Goal: Communication & Community: Answer question/provide support

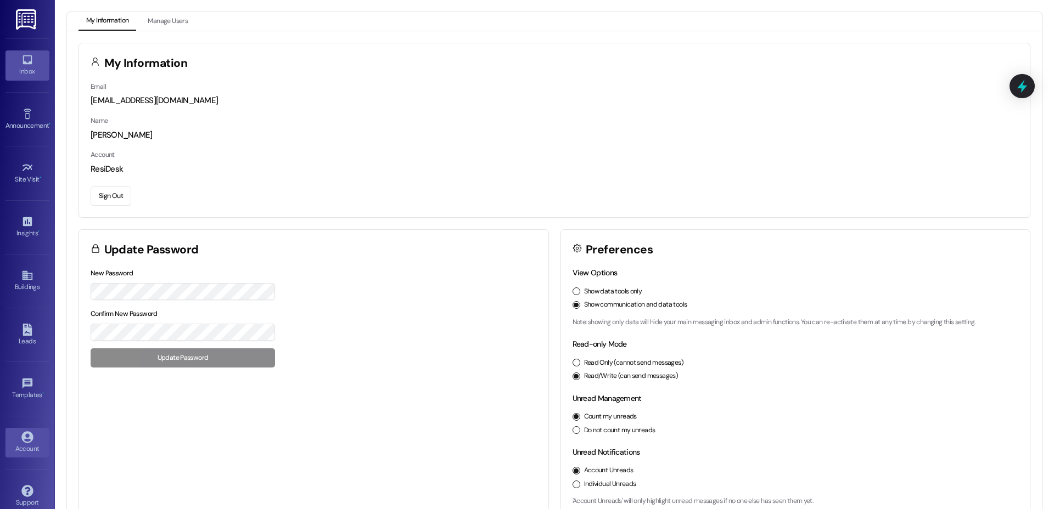
click at [32, 69] on div "Inbox" at bounding box center [27, 71] width 55 height 11
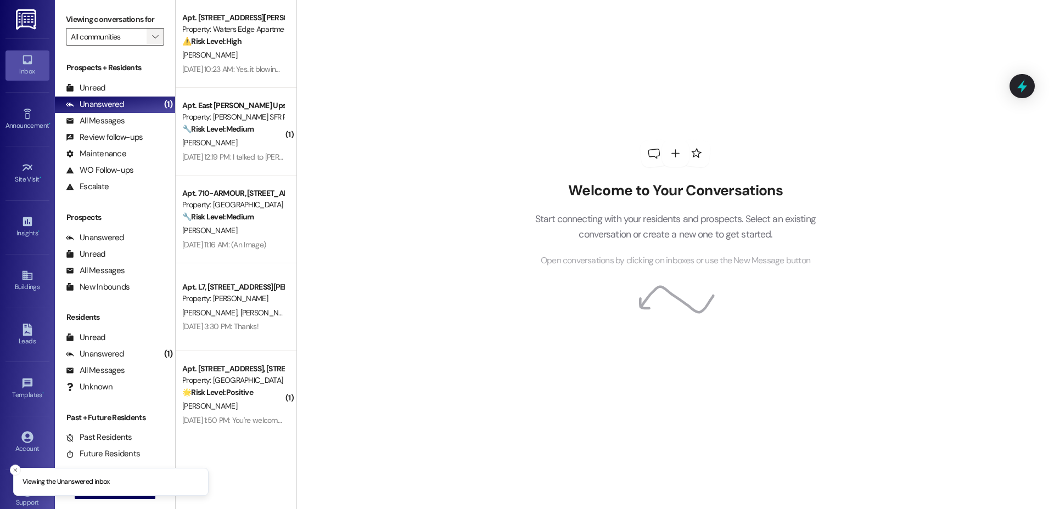
click at [150, 39] on span "" at bounding box center [155, 37] width 10 height 18
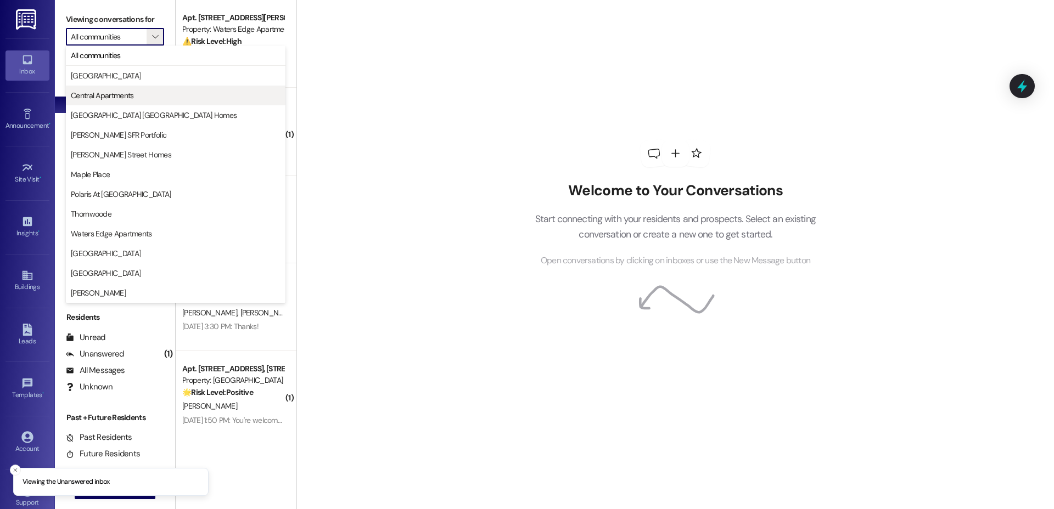
click at [132, 88] on button "Central Apartments" at bounding box center [176, 96] width 220 height 20
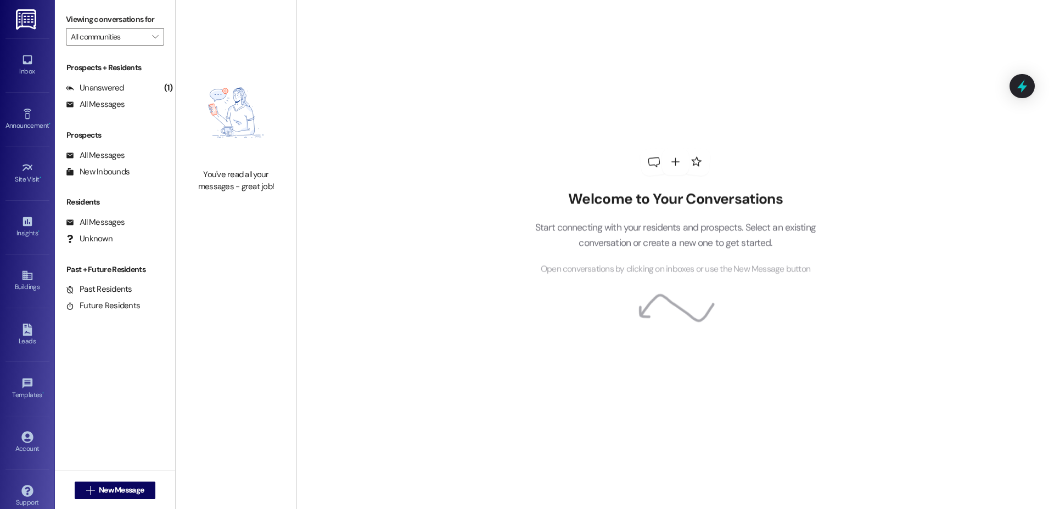
type input "Central Apartments"
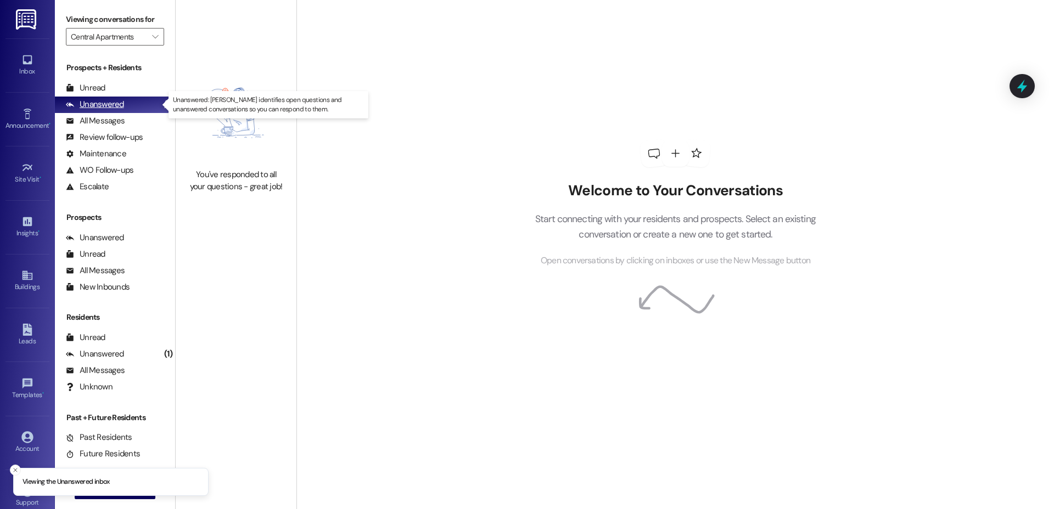
click at [105, 111] on div "Unanswered (1)" at bounding box center [115, 105] width 120 height 16
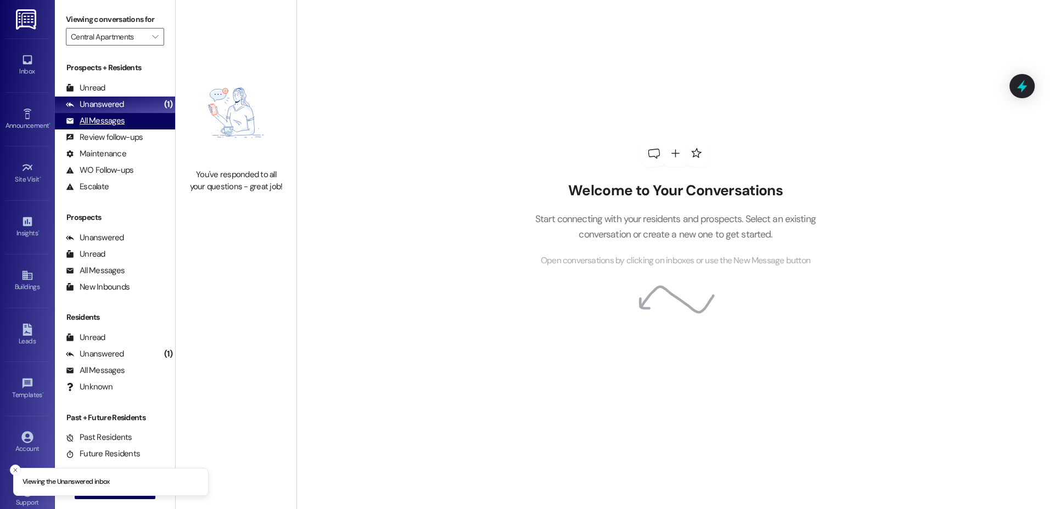
click at [105, 117] on div "All Messages" at bounding box center [95, 121] width 59 height 12
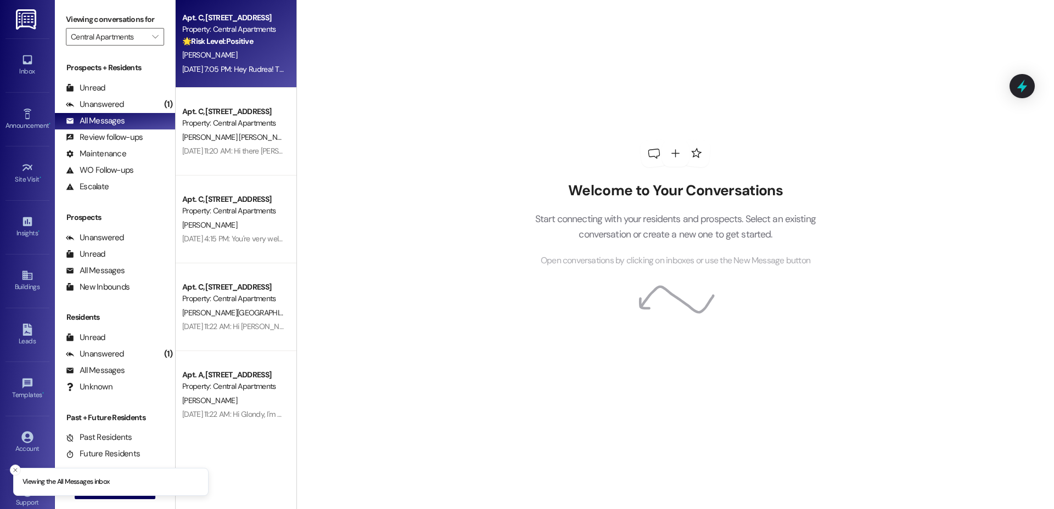
click at [206, 63] on div "[DATE] 7:05 PM: Hey Rudrea! Thank you for your interest in renewing! The team w…" at bounding box center [233, 70] width 104 height 14
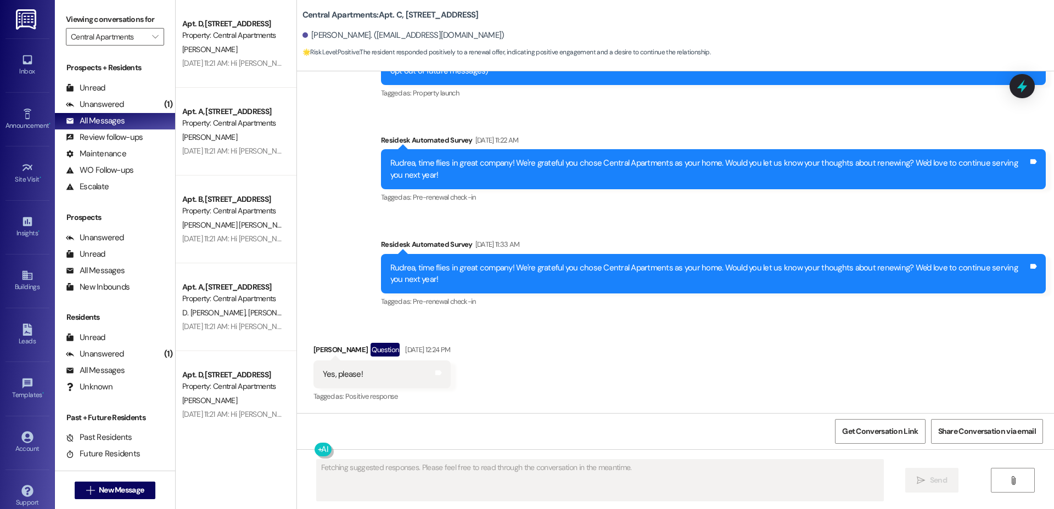
scroll to position [798, 0]
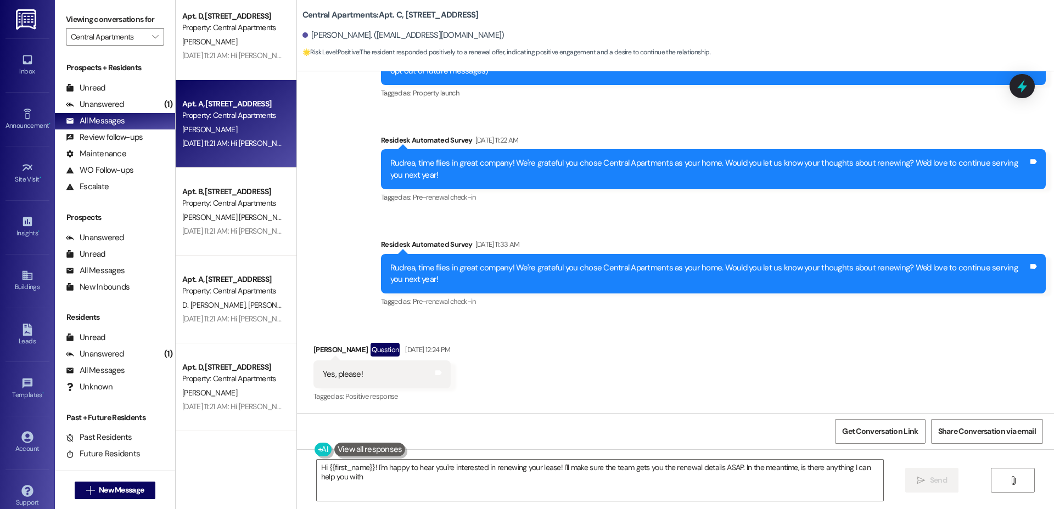
type textarea "Hi {{first_name}}! I'm happy to hear you're interested in renewing your lease! …"
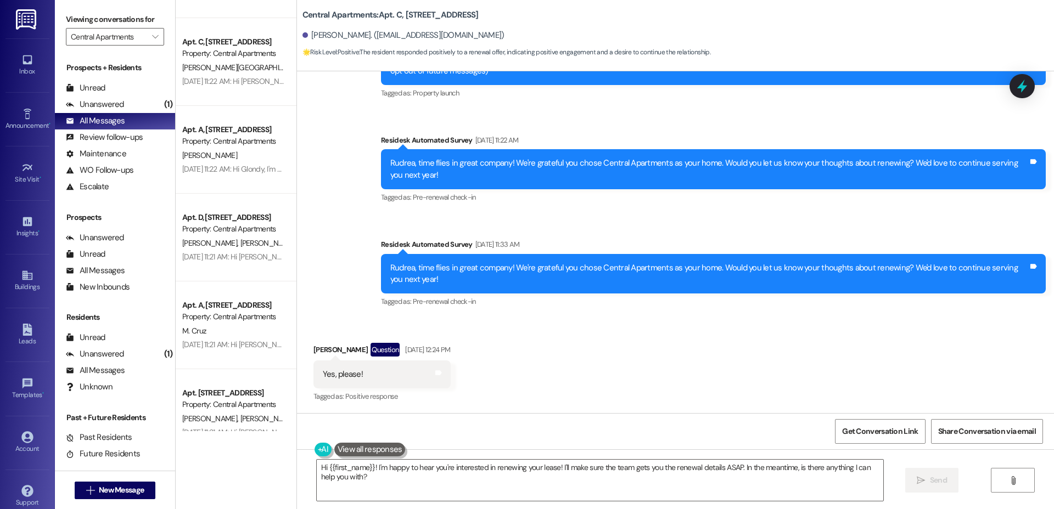
scroll to position [0, 0]
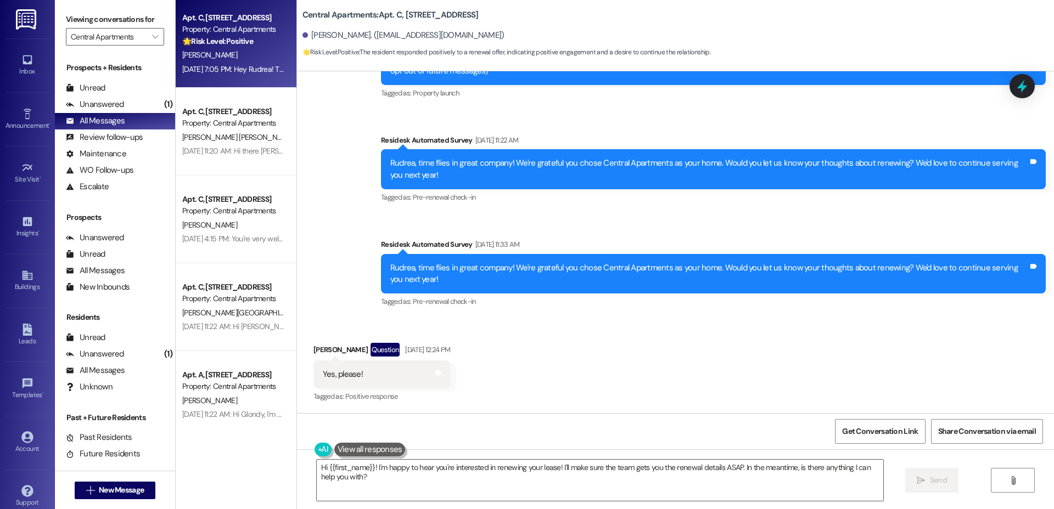
click at [211, 58] on span "[PERSON_NAME]" at bounding box center [209, 55] width 55 height 10
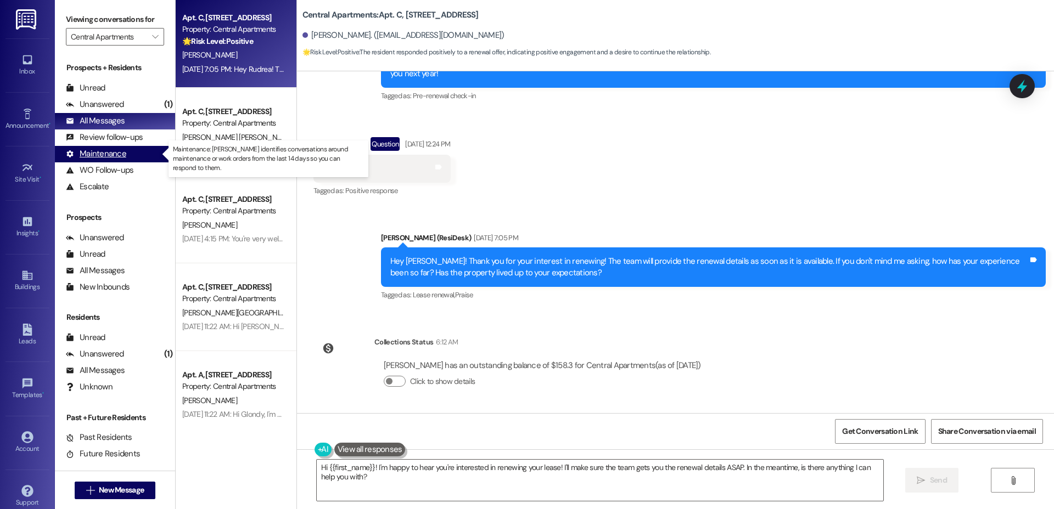
click at [100, 157] on div "Maintenance" at bounding box center [96, 154] width 60 height 12
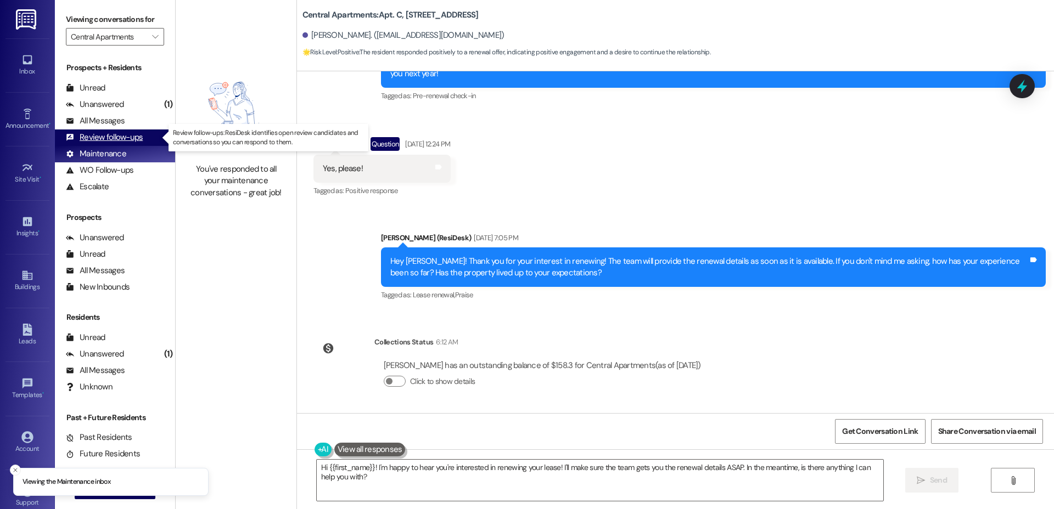
click at [121, 139] on div "Review follow-ups" at bounding box center [104, 138] width 77 height 12
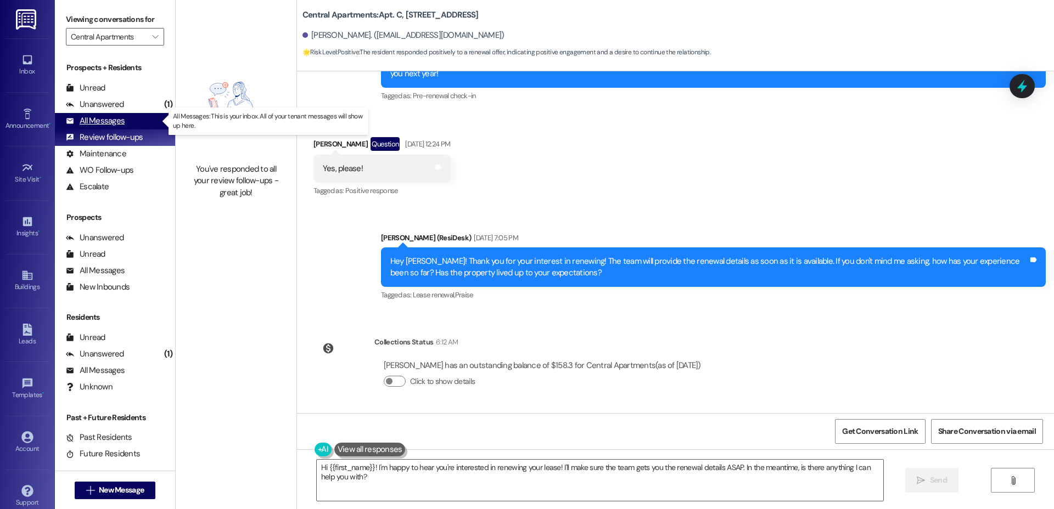
click at [117, 119] on div "All Messages" at bounding box center [95, 121] width 59 height 12
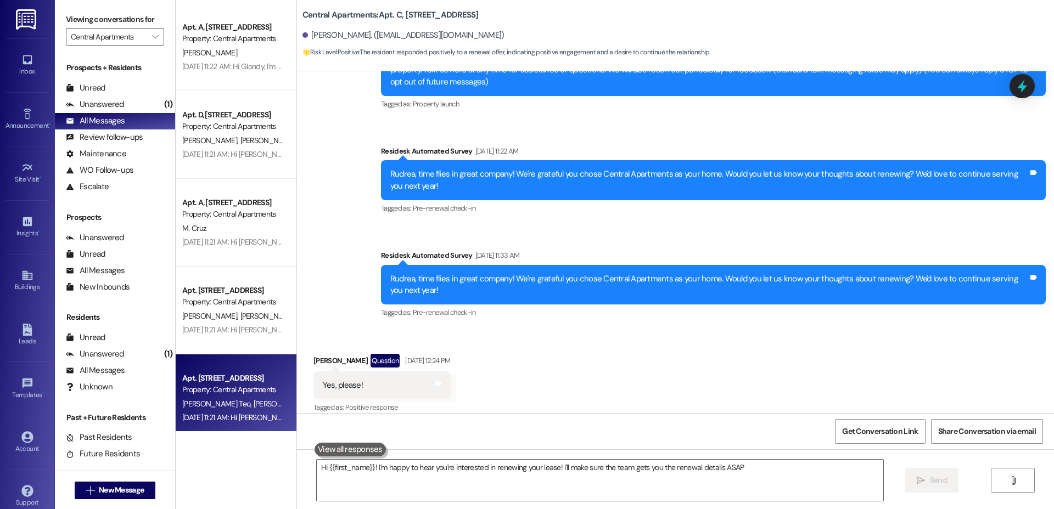
scroll to position [151, 0]
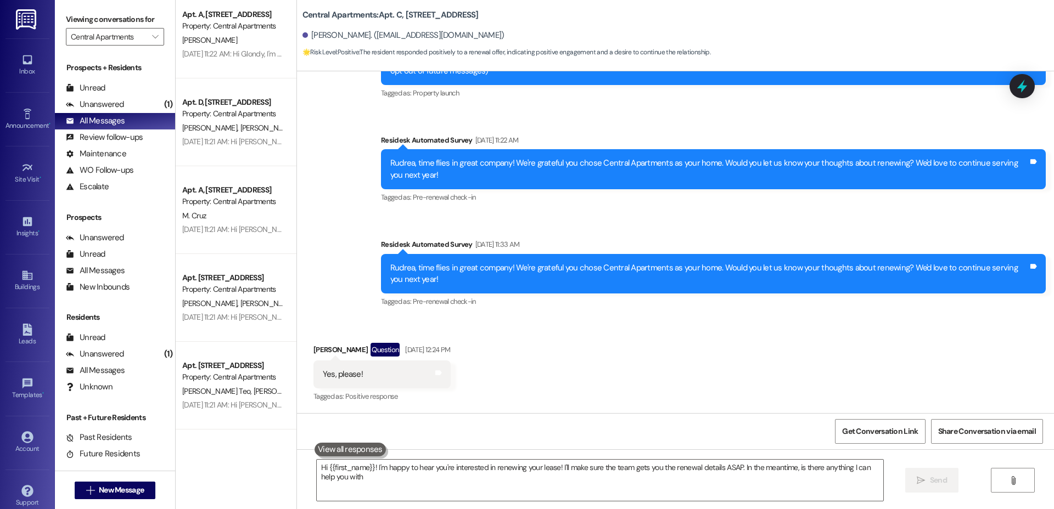
type textarea "Hi {{first_name}}! I'm happy to hear you're interested in renewing your lease! …"
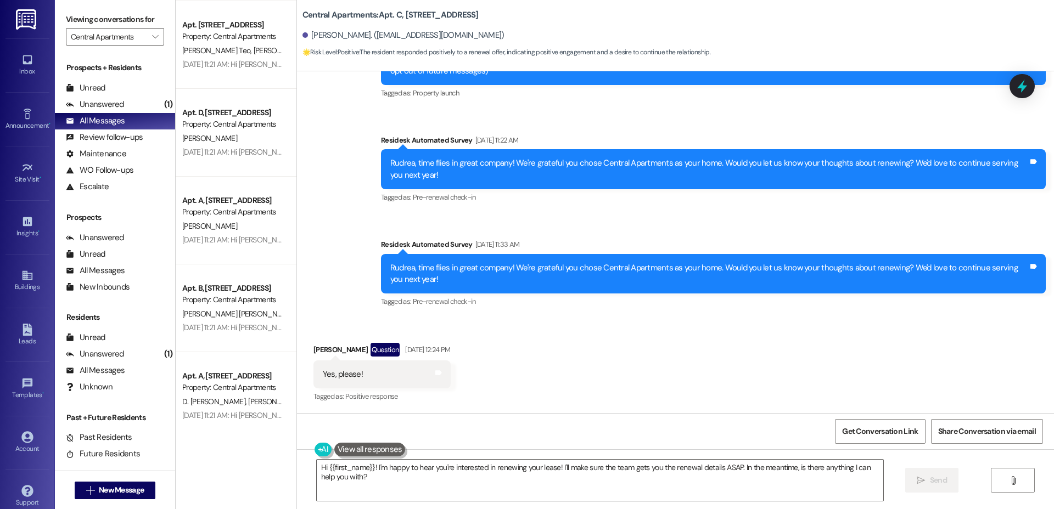
scroll to position [581, 0]
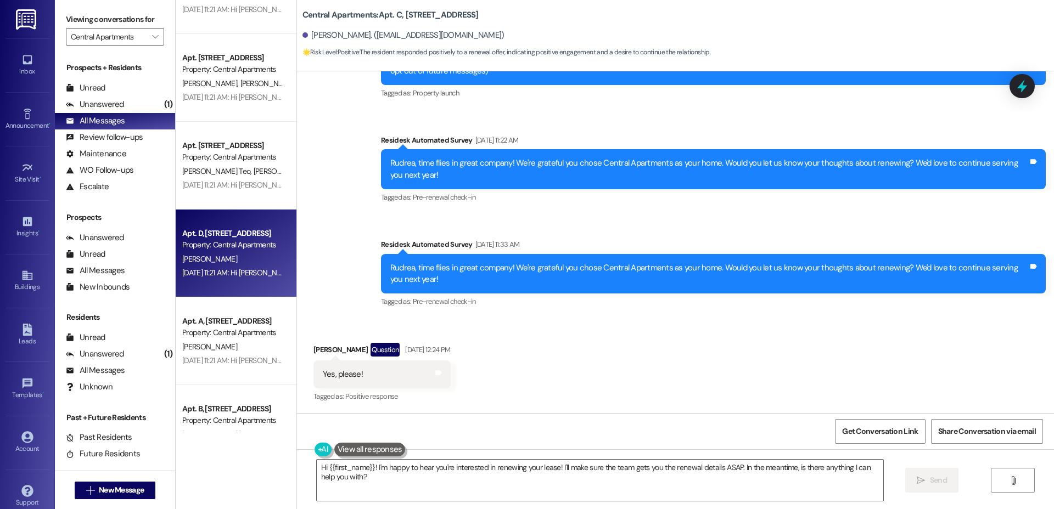
click at [218, 238] on div "Apt. D, [STREET_ADDRESS] Property: Central Apartments" at bounding box center [233, 240] width 104 height 26
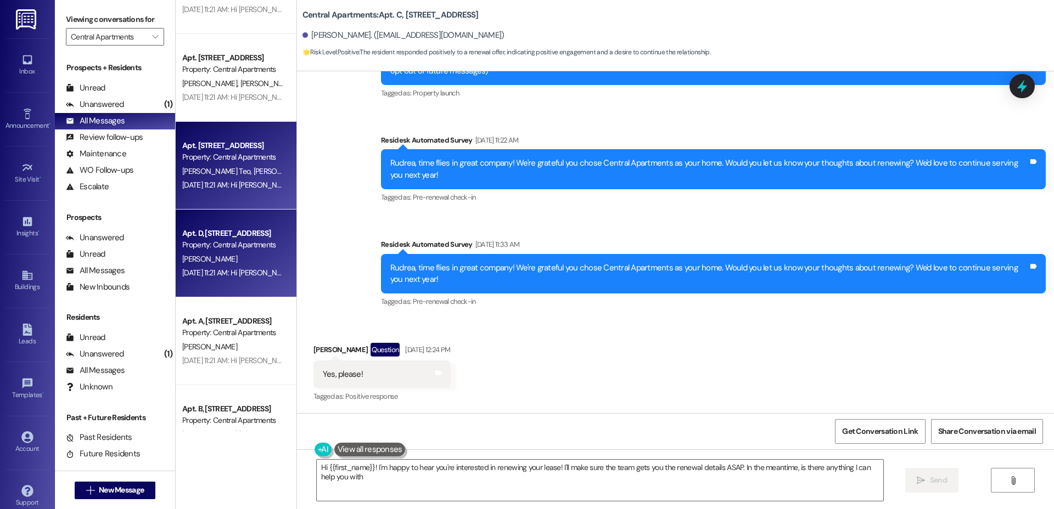
type textarea "Hi {{first_name}}! I'm happy to hear you're interested in renewing your lease! …"
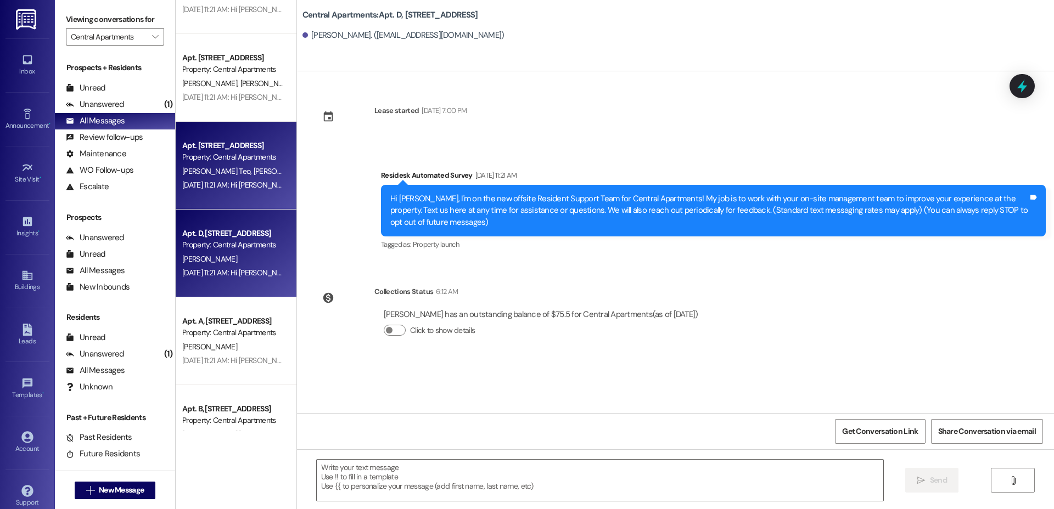
type textarea "Fetching suggested responses. Please feel free to read through the conversation…"
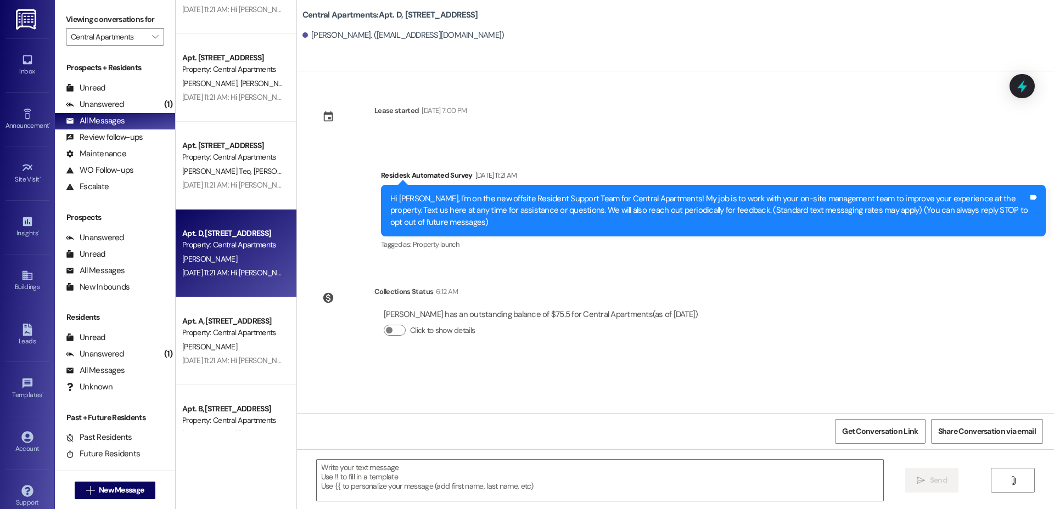
click at [210, 151] on div "Property: Central Apartments" at bounding box center [233, 157] width 102 height 12
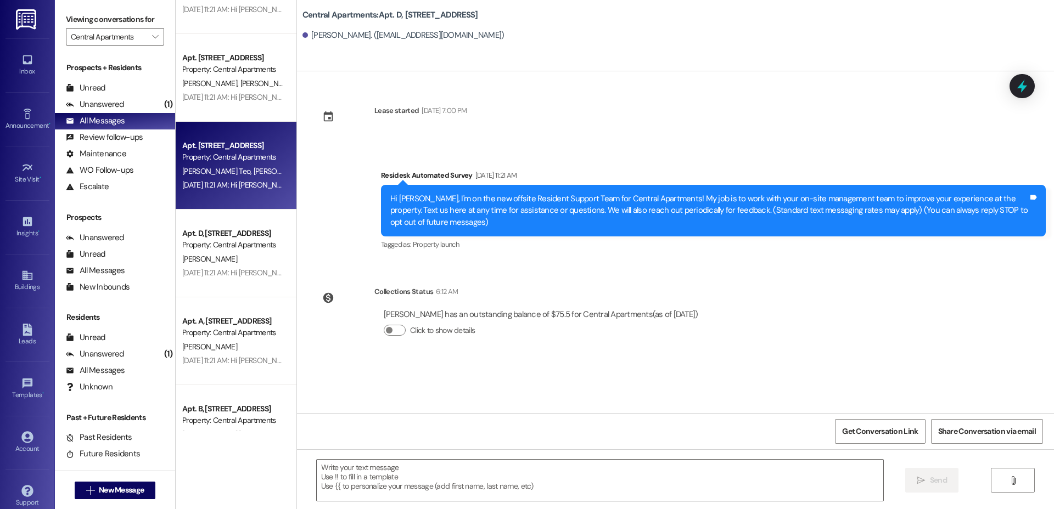
type textarea "Fetching suggested responses. Please feel free to read through the conversation…"
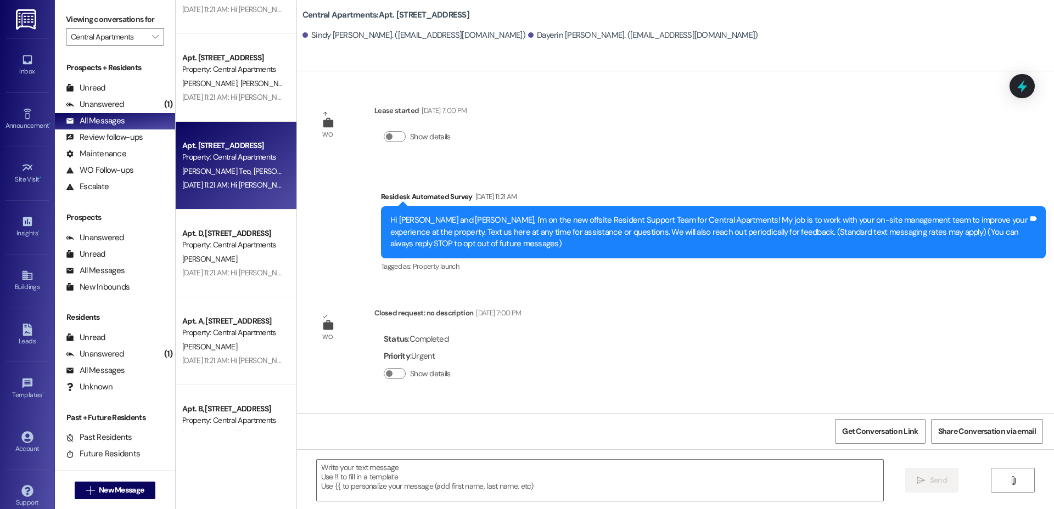
click at [205, 111] on div "Apt. [STREET_ADDRESS] Property: Central Apartments [PERSON_NAME] [PERSON_NAME] …" at bounding box center [236, 78] width 121 height 88
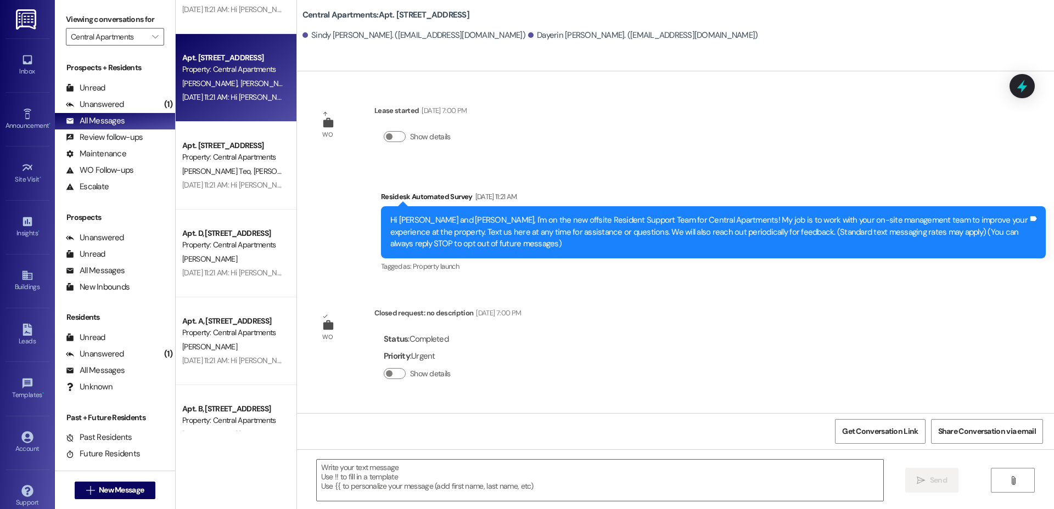
type textarea "Fetching suggested responses. Please feel free to read through the conversation…"
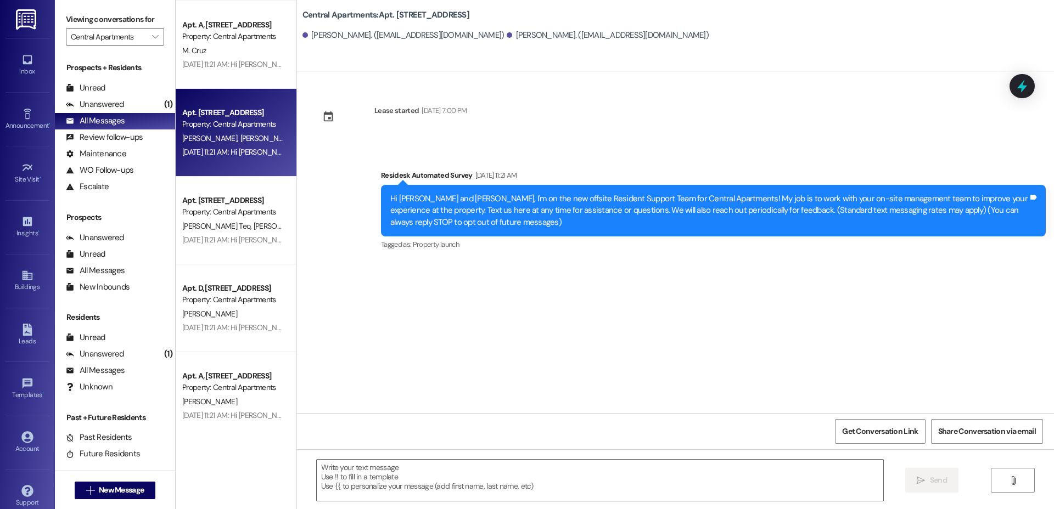
scroll to position [336, 0]
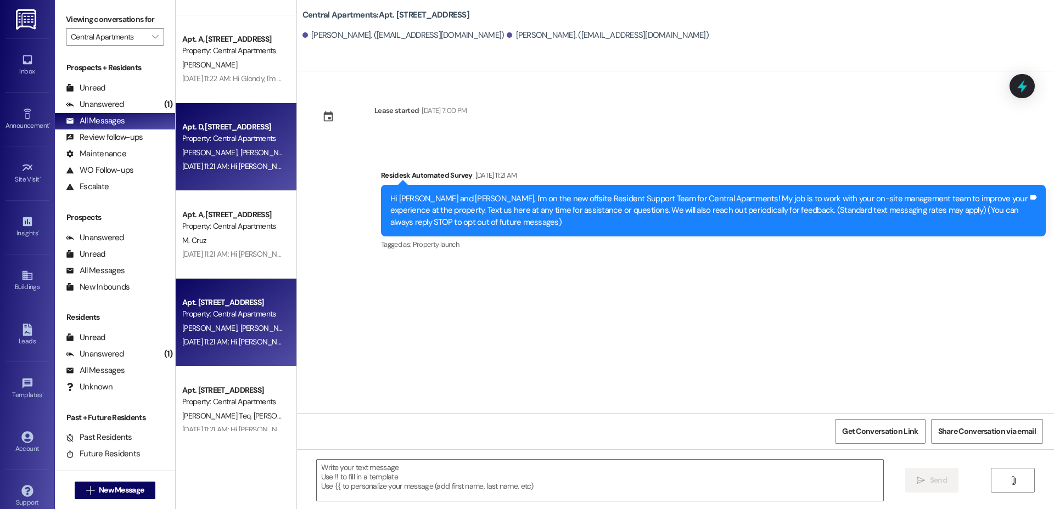
click at [217, 164] on div "[DATE] 11:21 AM: Hi [PERSON_NAME] and [PERSON_NAME], I'm on the new offsite Res…" at bounding box center [867, 166] width 1371 height 10
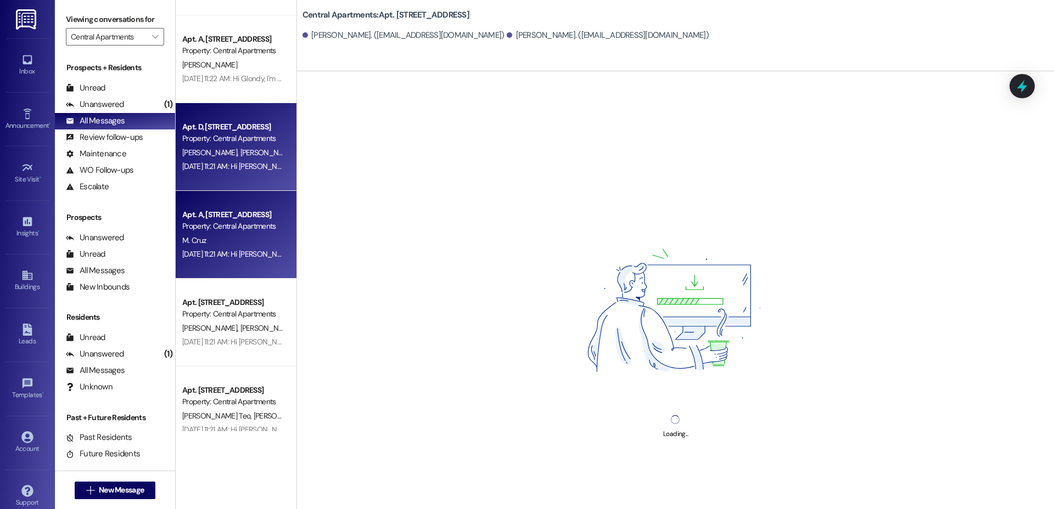
click at [201, 222] on div "Property: Central Apartments" at bounding box center [233, 227] width 102 height 12
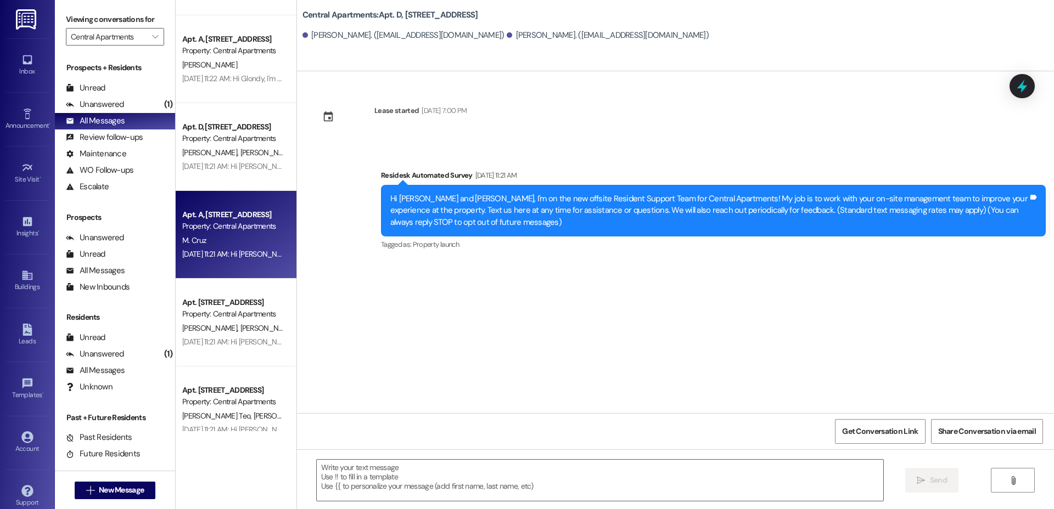
type textarea "Fetching suggested responses. Please feel free to read through the conversation…"
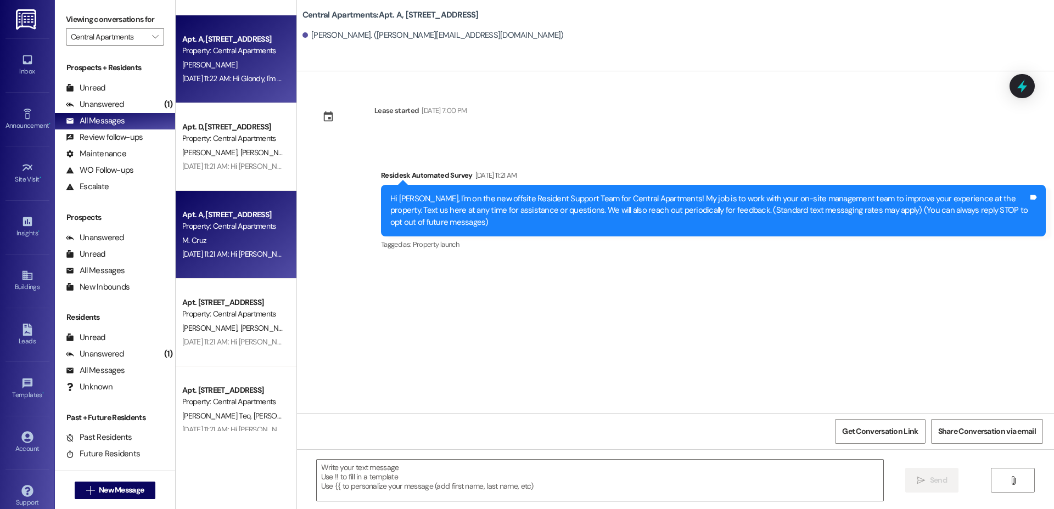
click at [223, 81] on div "[DATE] 11:22 AM: Hi Glondy, I'm on the new offsite Resident Support Team for Ce…" at bounding box center [817, 79] width 1271 height 10
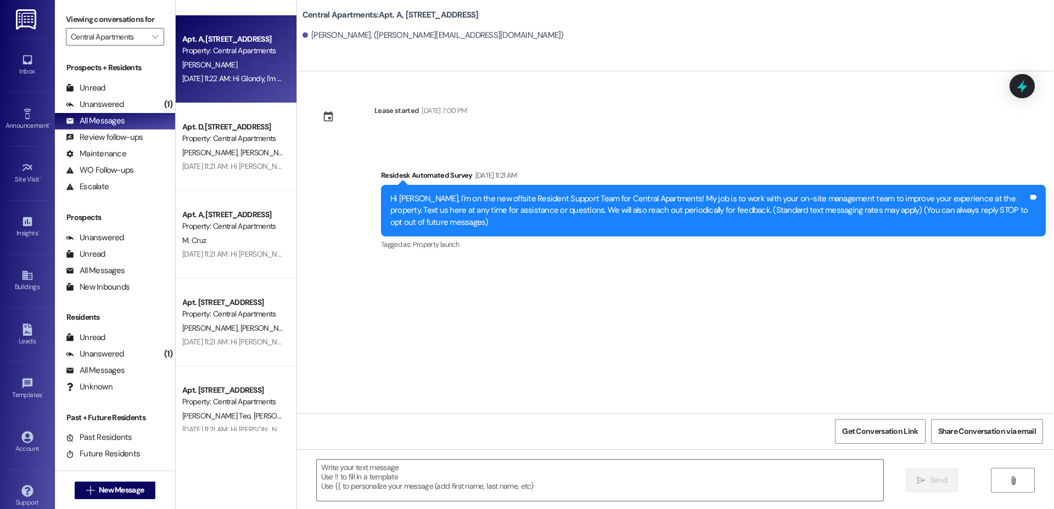
type textarea "Fetching suggested responses. Please feel free to read through the conversation…"
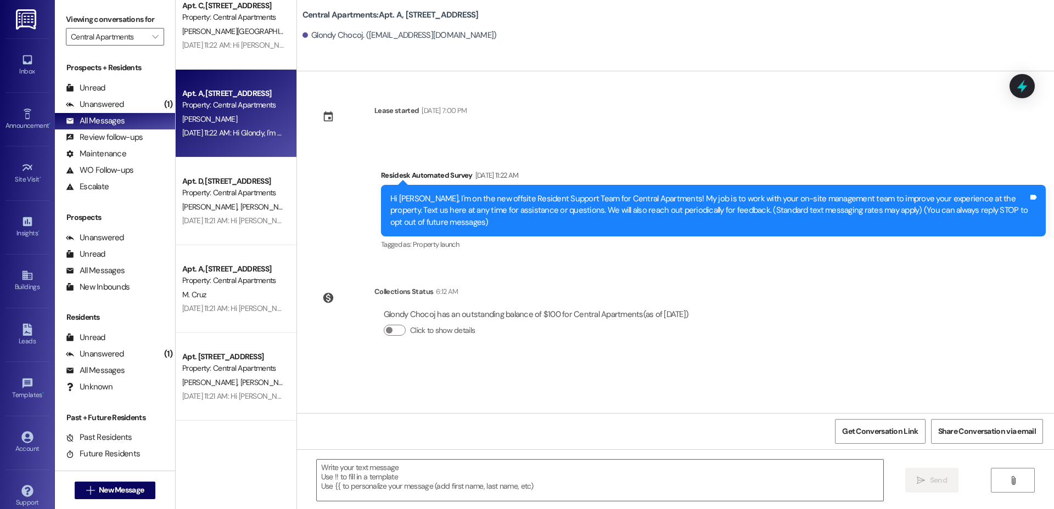
scroll to position [125, 0]
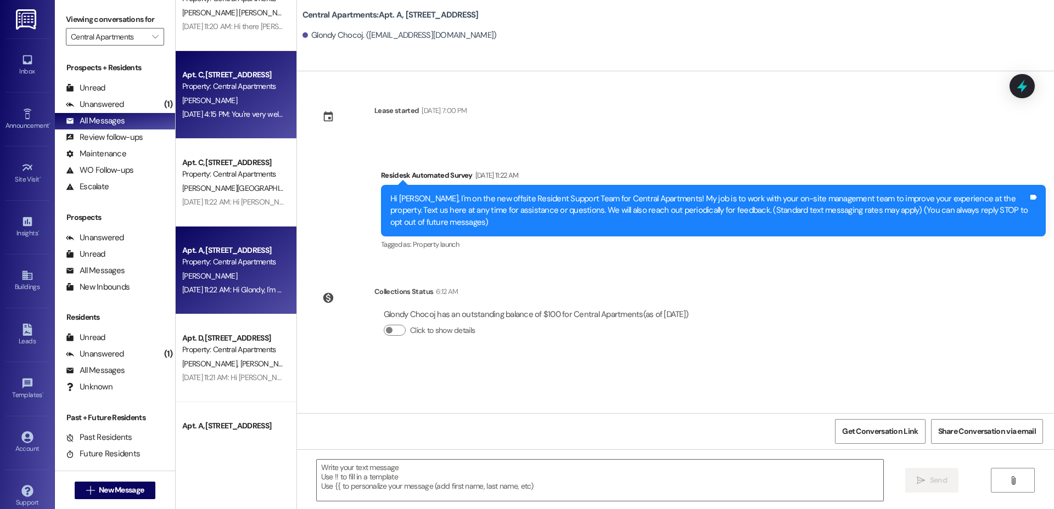
click at [222, 138] on div "Apt. C, [STREET_ADDRESS] Property: Central Apartments [PERSON_NAME] [DATE] 4:15…" at bounding box center [236, 95] width 121 height 88
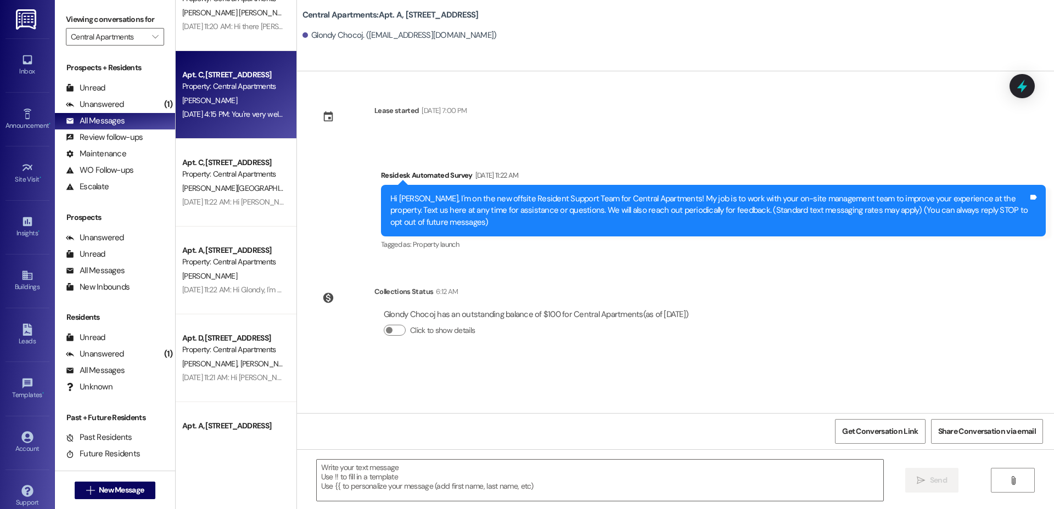
type textarea "Fetching suggested responses. Please feel free to read through the conversation…"
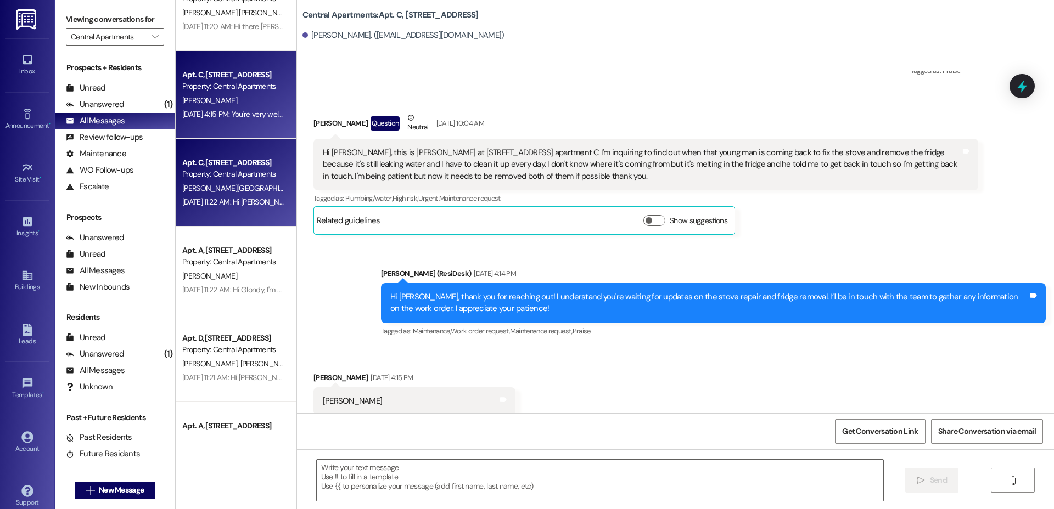
type textarea "Fetching suggested responses. Please feel free to read through the conversation…"
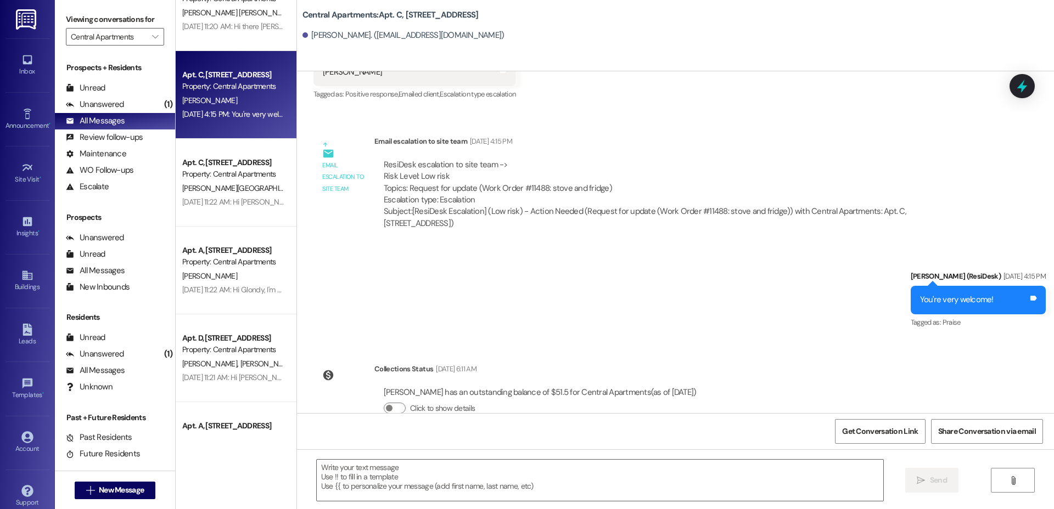
scroll to position [1418, 0]
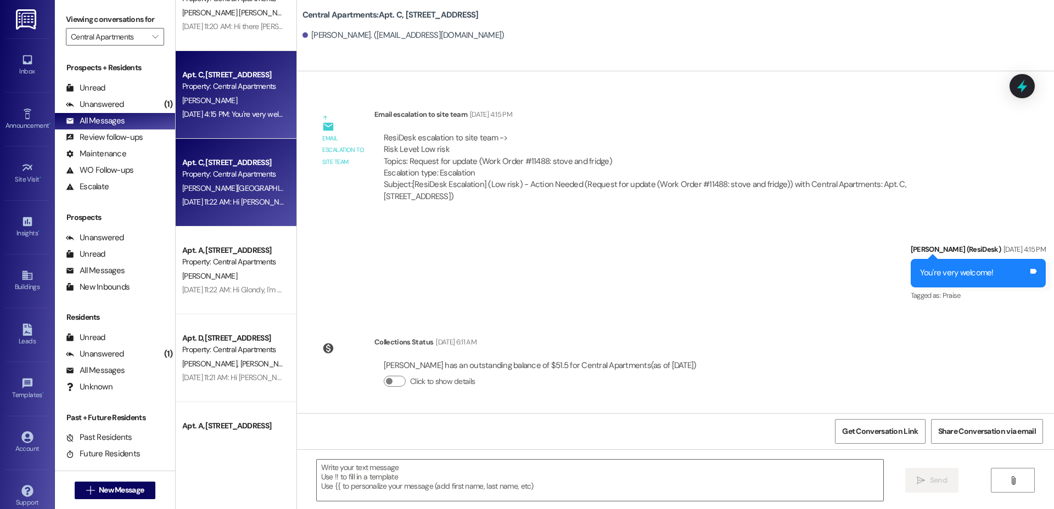
click at [257, 185] on div "[PERSON_NAME][GEOGRAPHIC_DATA] M. [PERSON_NAME]" at bounding box center [233, 189] width 104 height 14
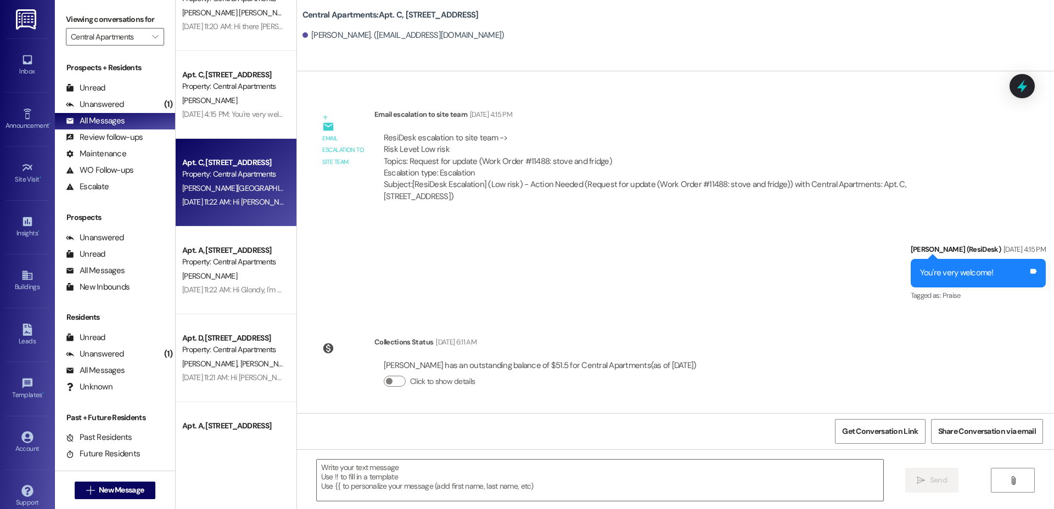
type textarea "Fetching suggested responses. Please feel free to read through the conversation…"
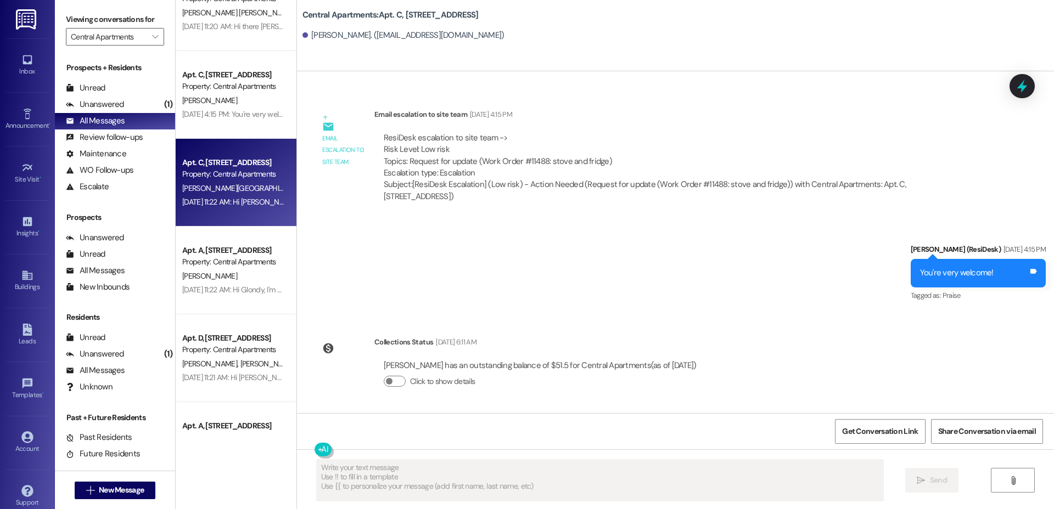
scroll to position [0, 0]
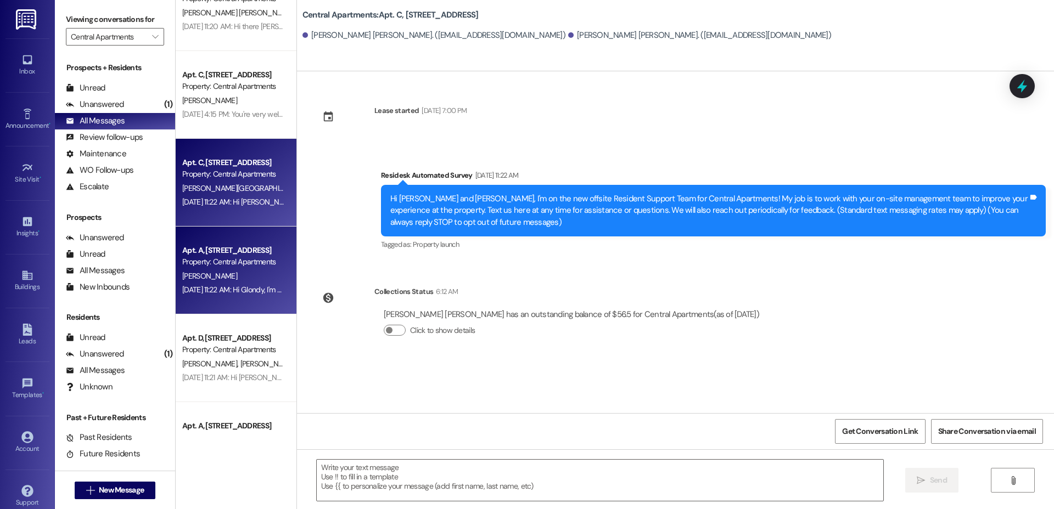
click at [237, 285] on div "[DATE] 11:22 AM: Hi Glondy, I'm on the new offsite Resident Support Team for Ce…" at bounding box center [817, 290] width 1271 height 10
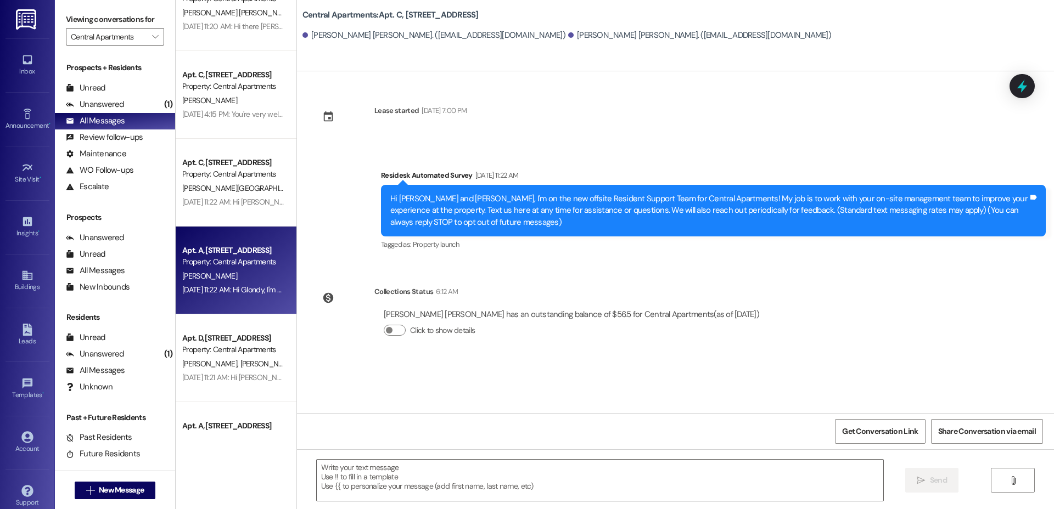
type textarea "Fetching suggested responses. Please feel free to read through the conversation…"
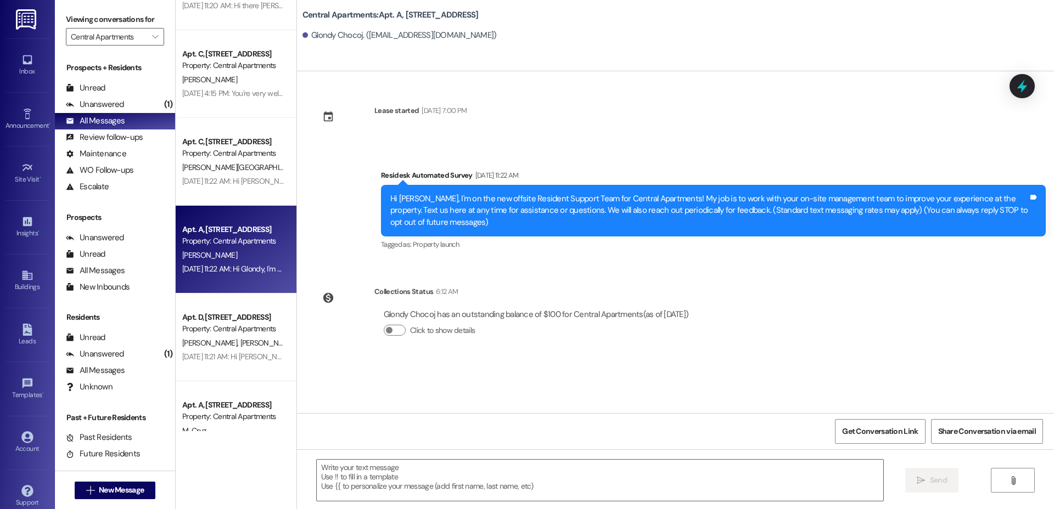
scroll to position [158, 0]
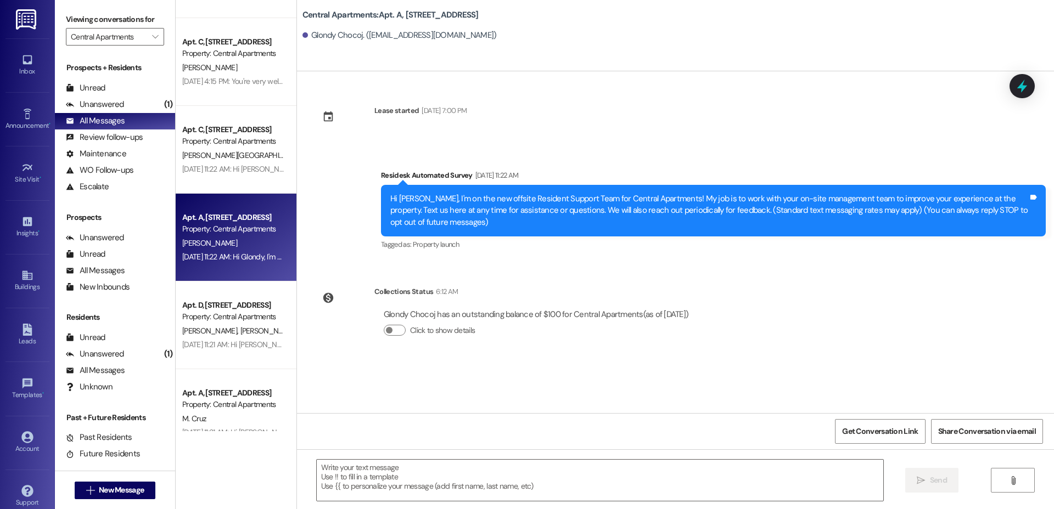
click at [213, 369] on div "Apt. C, [STREET_ADDRESS] Property: Central Apartments 🌟 Risk Level: Positive Th…" at bounding box center [236, 215] width 121 height 431
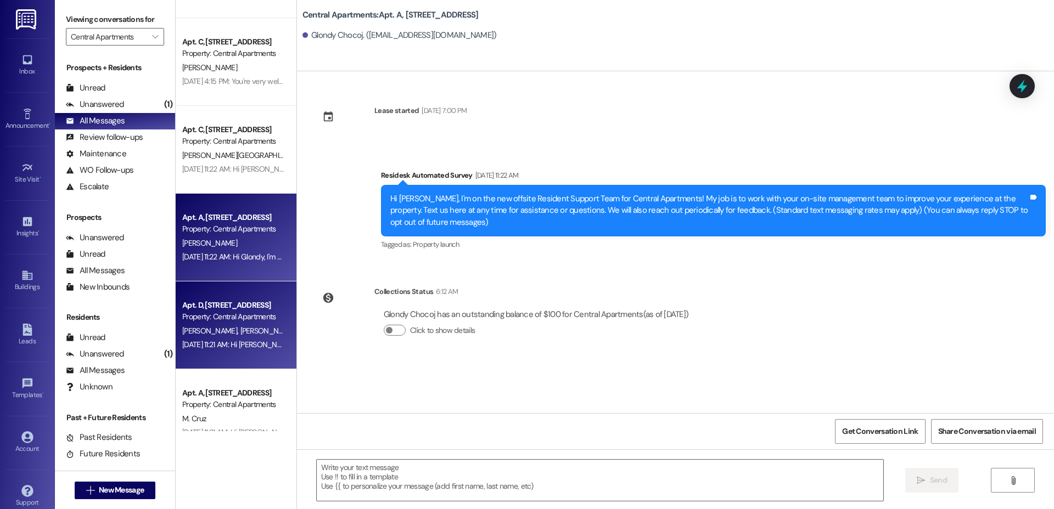
click at [212, 350] on div "[DATE] 11:21 AM: Hi [PERSON_NAME] and [PERSON_NAME], I'm on the new offsite Res…" at bounding box center [233, 345] width 104 height 14
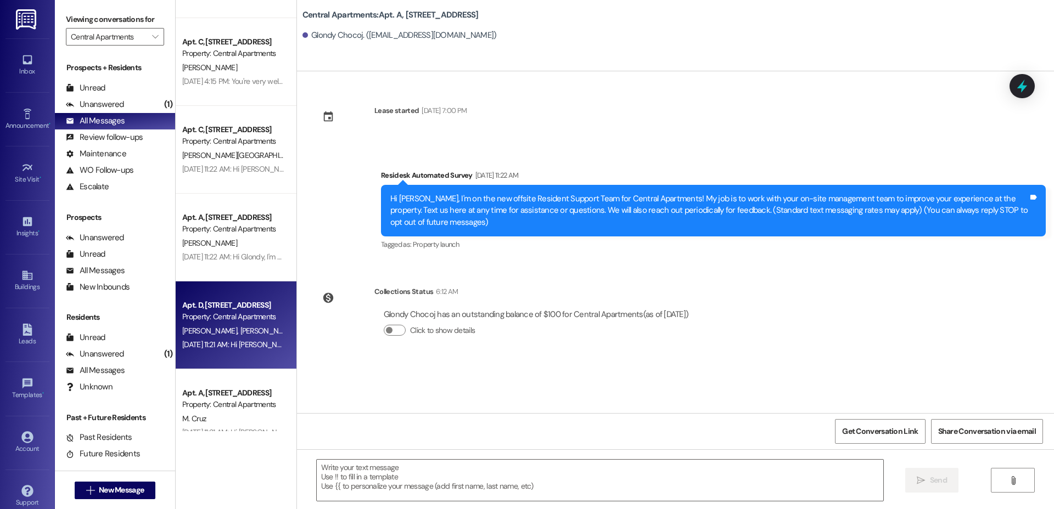
type textarea "Fetching suggested responses. Please feel free to read through the conversation…"
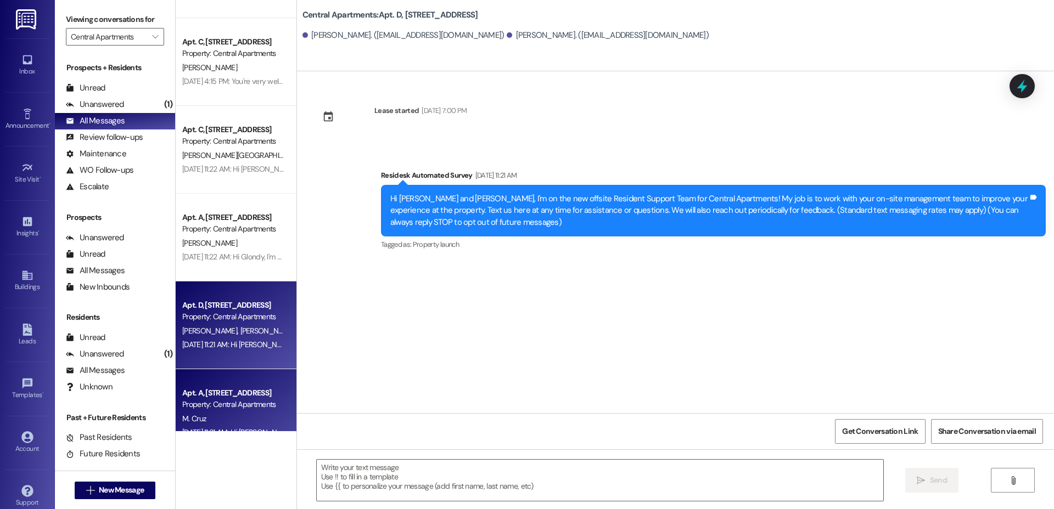
click at [244, 392] on div "Apt. A, [STREET_ADDRESS]" at bounding box center [233, 393] width 102 height 12
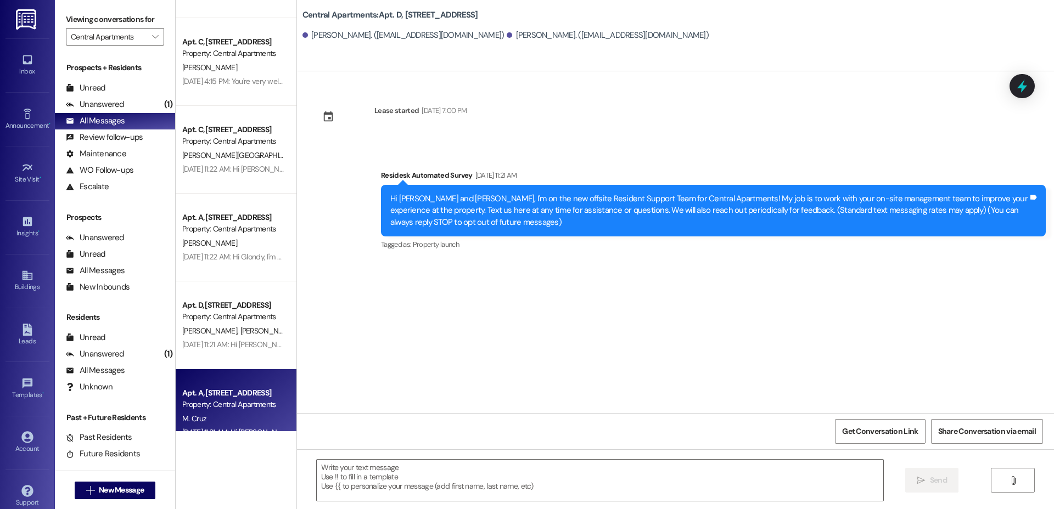
type textarea "Fetching suggested responses. Please feel free to read through the conversation…"
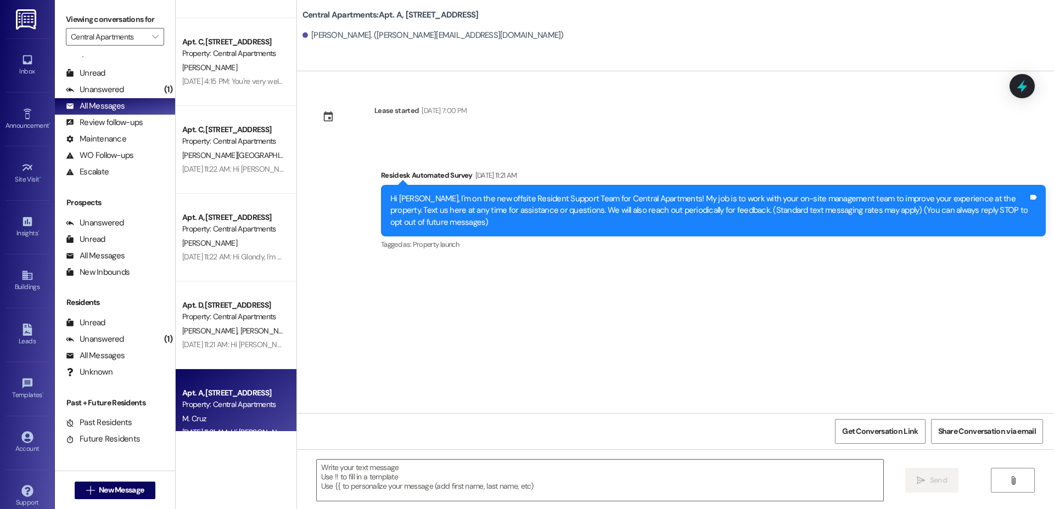
scroll to position [323, 0]
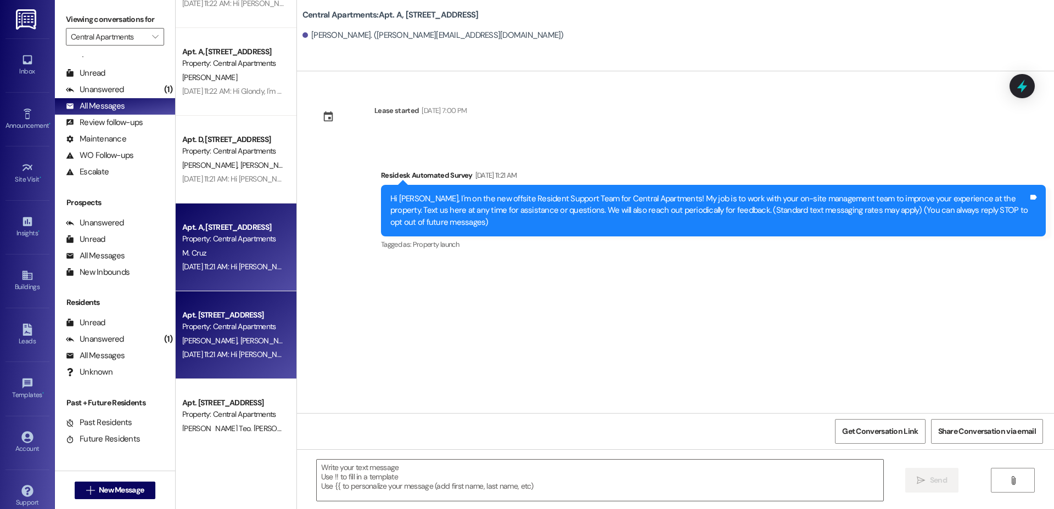
click at [189, 331] on div "Property: Central Apartments" at bounding box center [233, 327] width 102 height 12
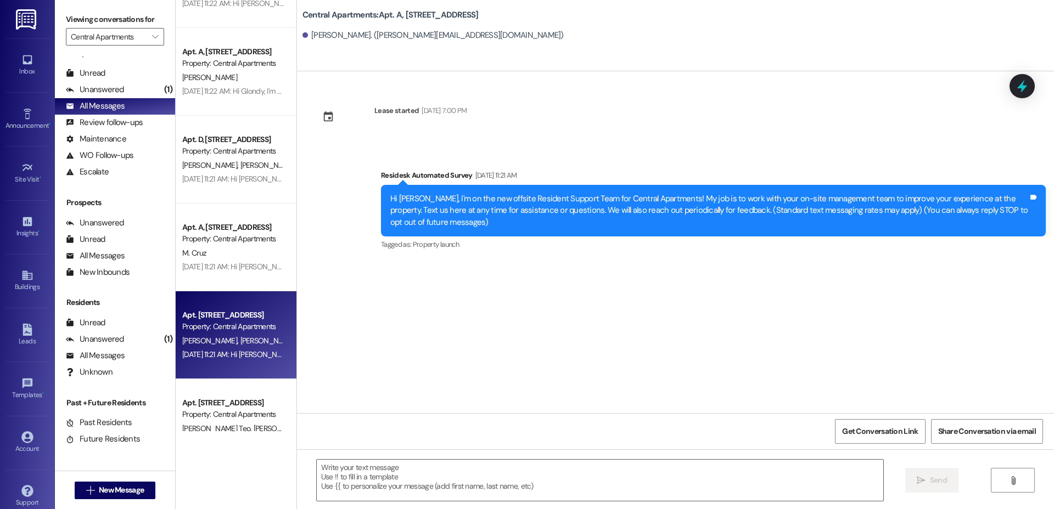
type textarea "Fetching suggested responses. Please feel free to read through the conversation…"
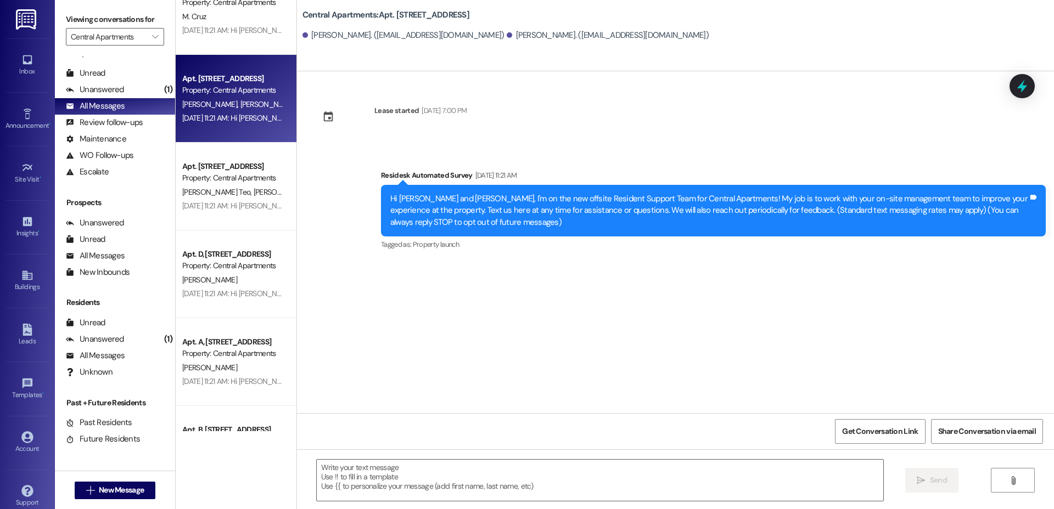
scroll to position [650, 0]
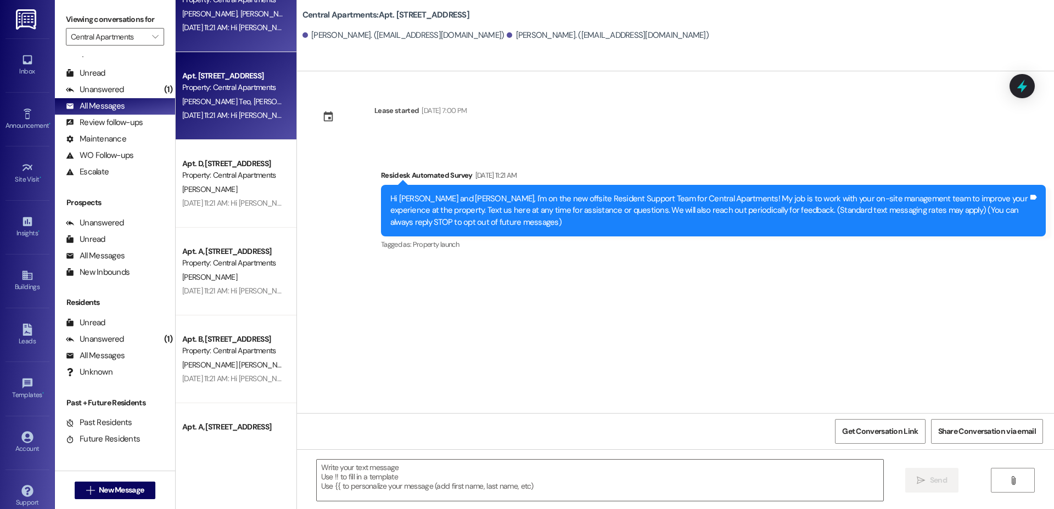
click at [218, 130] on div "Apt. [STREET_ADDRESS][GEOGRAPHIC_DATA][STREET_ADDRESS] Property: Central Apartm…" at bounding box center [236, 96] width 121 height 88
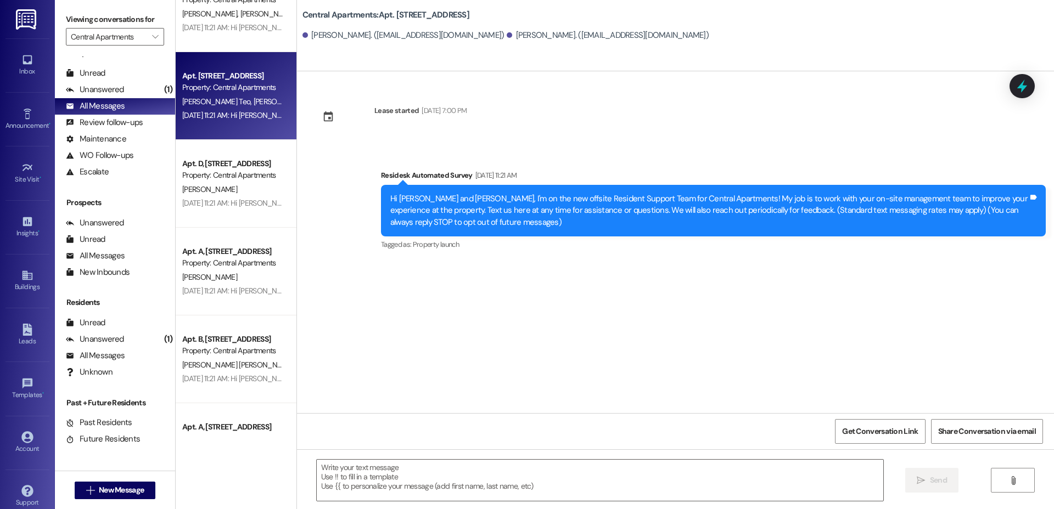
type textarea "Fetching suggested responses. Please feel free to read through the conversation…"
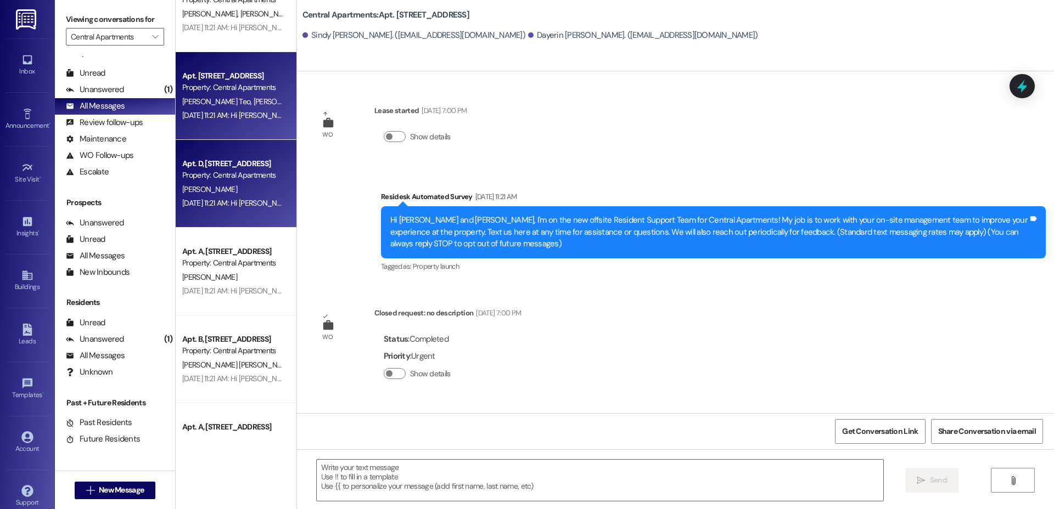
type textarea "Fetching suggested responses. Please feel free to read through the conversation…"
click at [194, 192] on span "[PERSON_NAME]" at bounding box center [209, 189] width 55 height 10
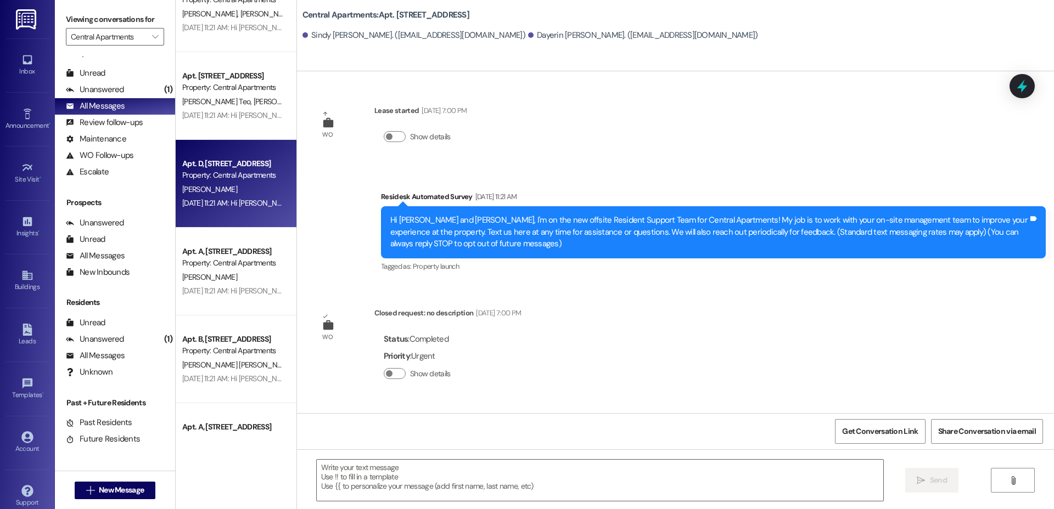
type textarea "Fetching suggested responses. Please feel free to read through the conversation…"
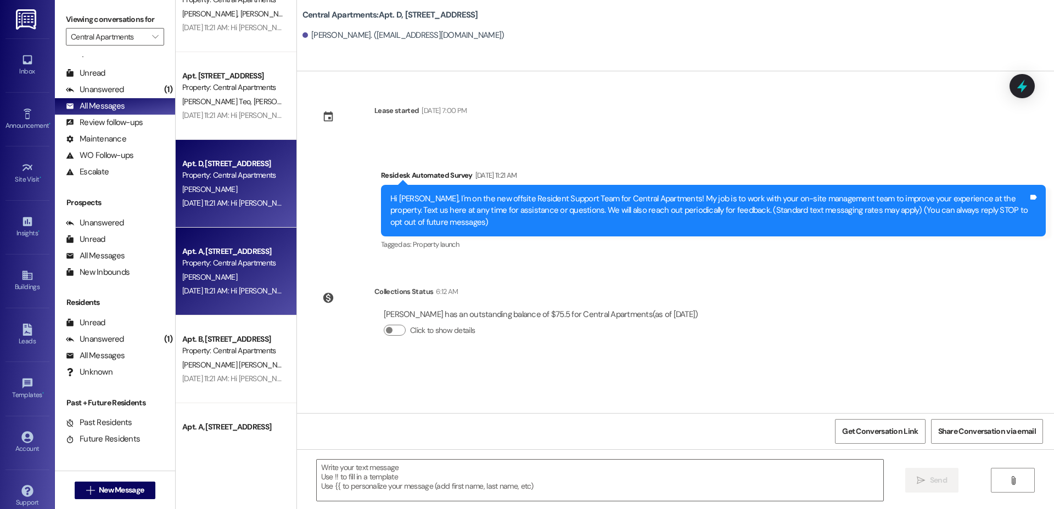
type textarea "Fetching suggested responses. Please feel free to read through the conversation…"
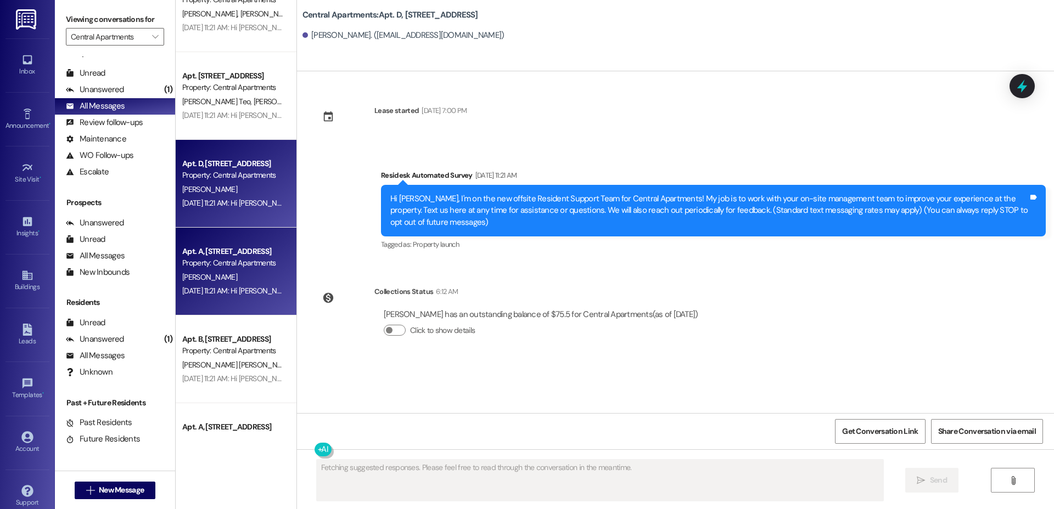
click at [209, 290] on div "[DATE] 11:21 AM: Hi [PERSON_NAME], I'm on the new offsite Resident Support Team…" at bounding box center [832, 291] width 1301 height 10
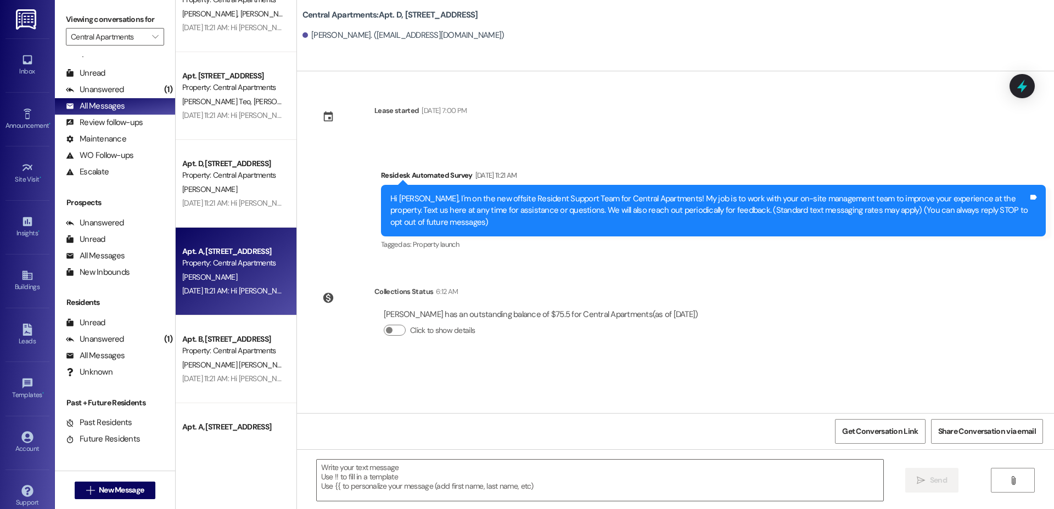
type textarea "Fetching suggested responses. Please feel free to read through the conversation…"
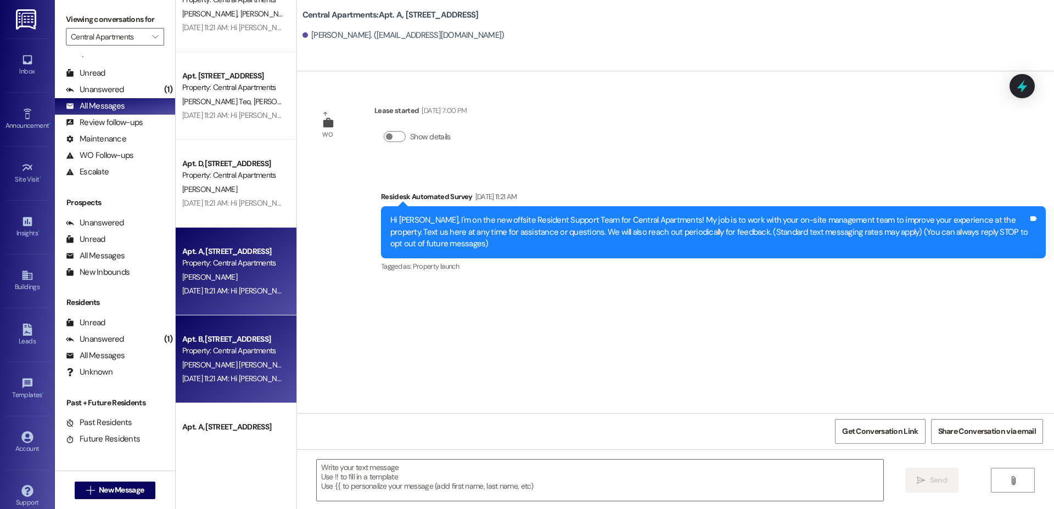
click at [203, 351] on div "Property: Central Apartments" at bounding box center [233, 351] width 102 height 12
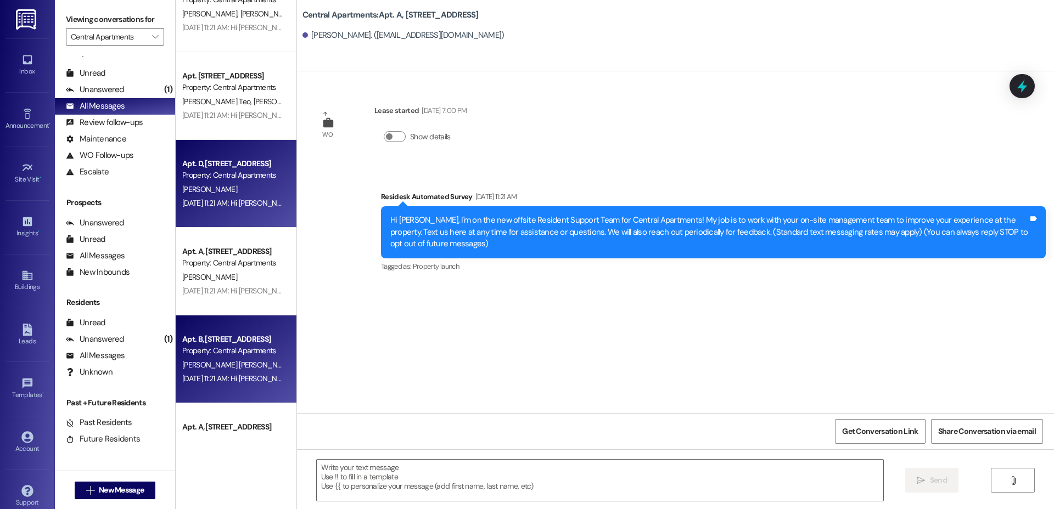
type textarea "Fetching suggested responses. Please feel free to read through the conversation…"
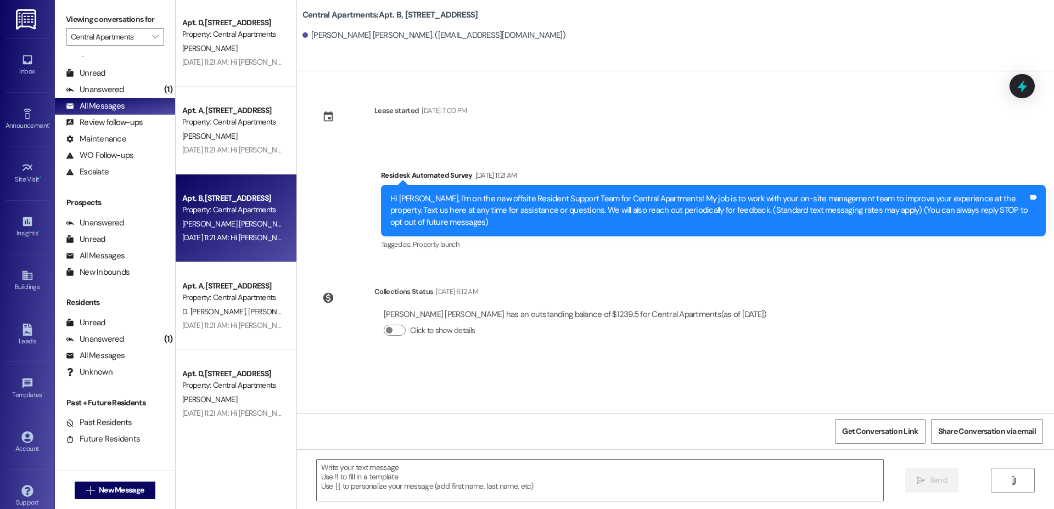
scroll to position [798, 0]
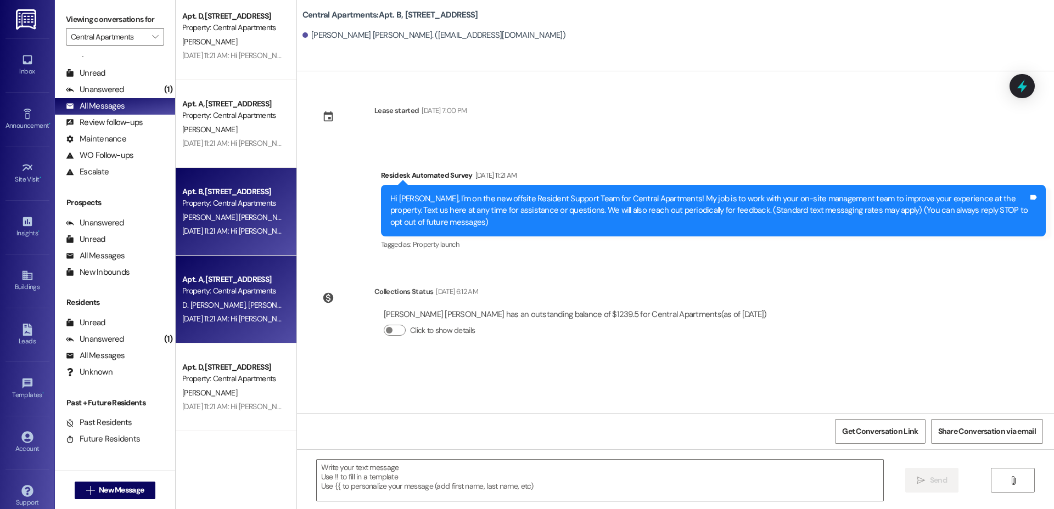
click at [210, 274] on div "Apt. A, [STREET_ADDRESS]" at bounding box center [233, 280] width 102 height 12
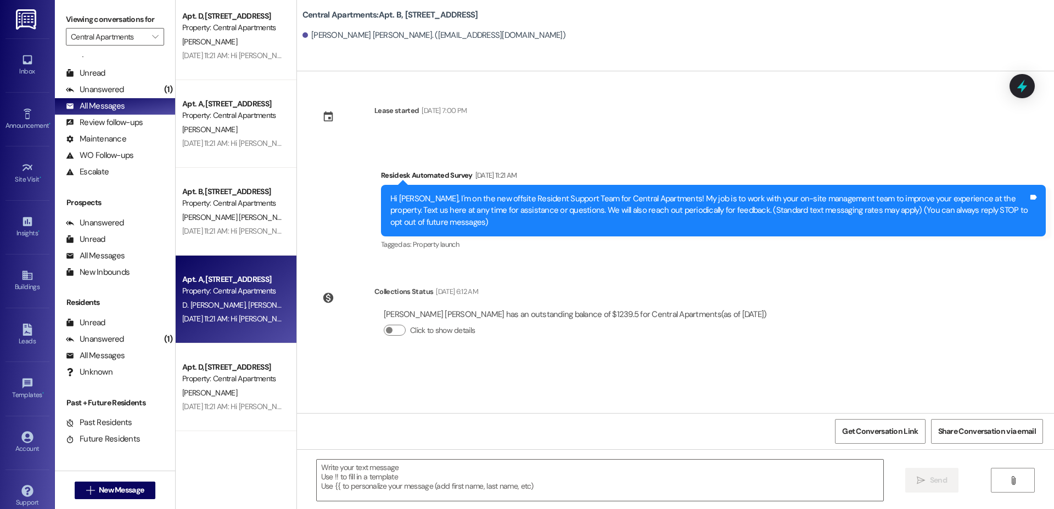
type textarea "Fetching suggested responses. Please feel free to read through the conversation…"
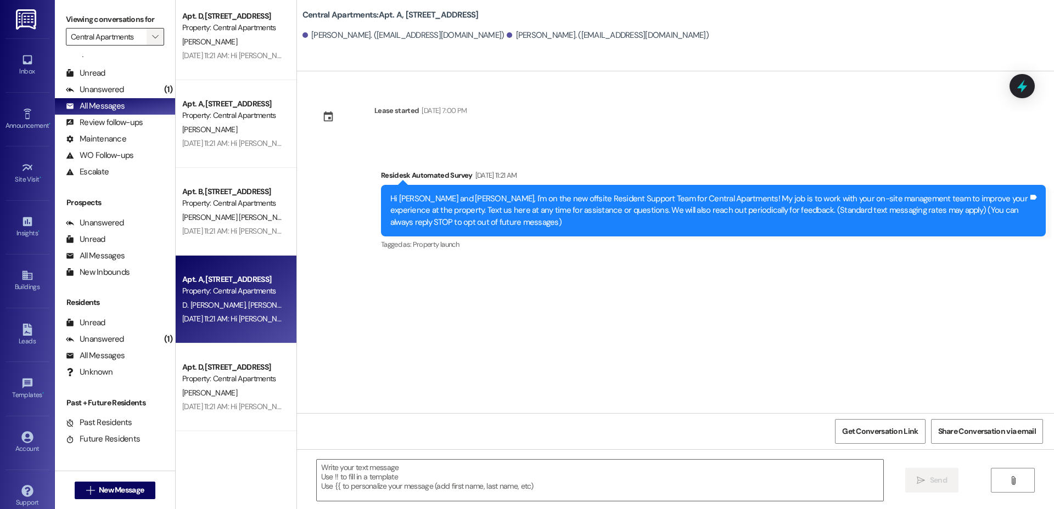
click at [152, 35] on icon "" at bounding box center [155, 36] width 6 height 9
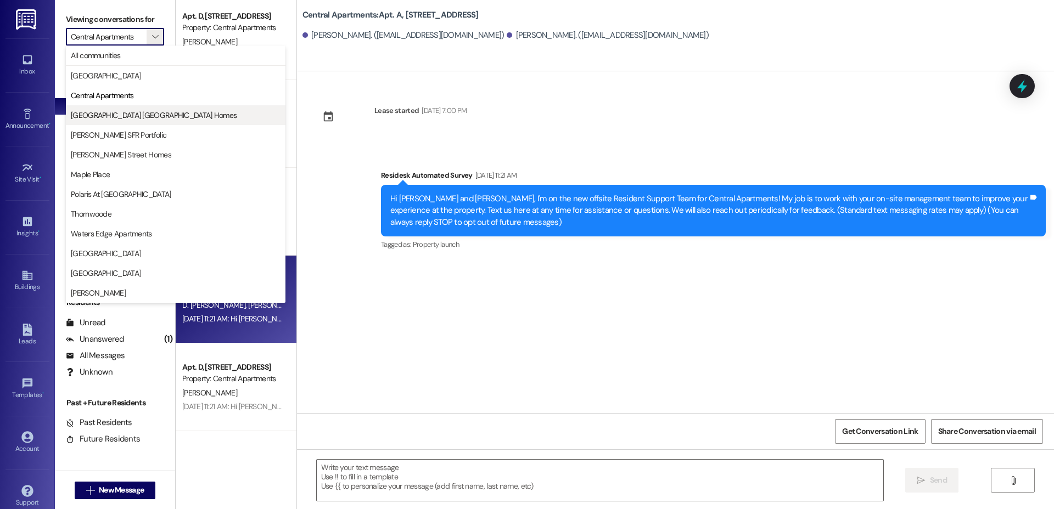
click at [142, 111] on span "[GEOGRAPHIC_DATA] [GEOGRAPHIC_DATA] Homes" at bounding box center [154, 115] width 166 height 11
type input "[GEOGRAPHIC_DATA] [GEOGRAPHIC_DATA] Homes"
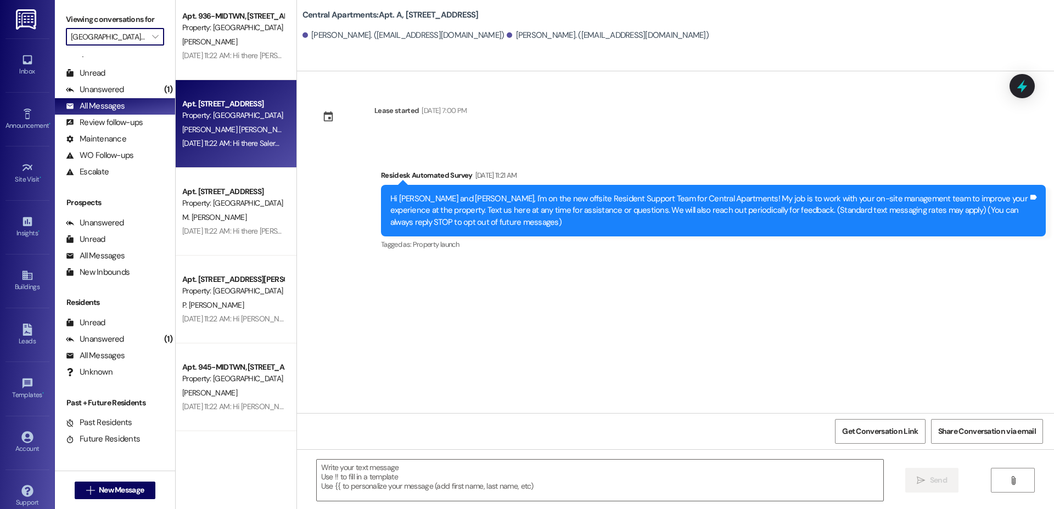
click at [253, 123] on div "[PERSON_NAME] [PERSON_NAME]" at bounding box center [233, 130] width 104 height 14
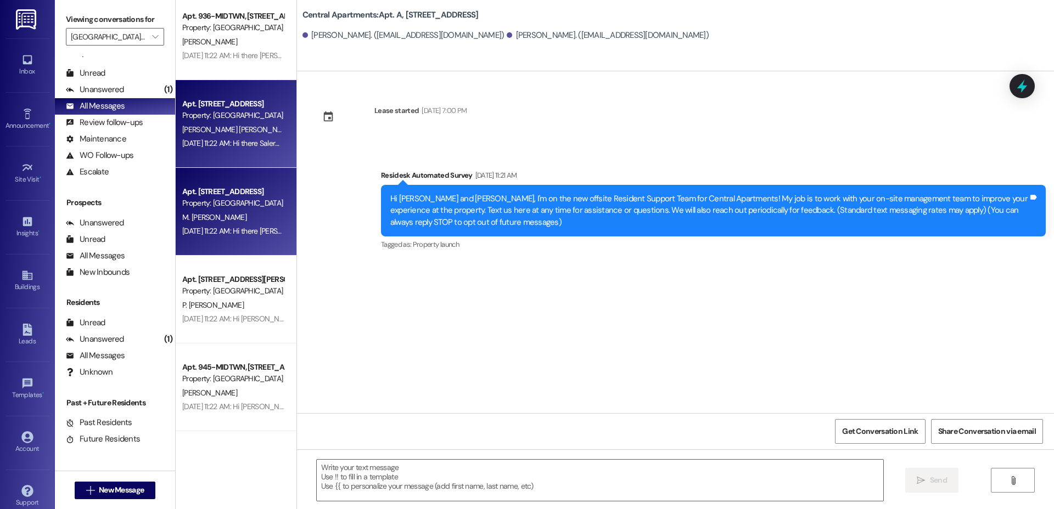
type textarea "Fetching suggested responses. Please feel free to read through the conversation…"
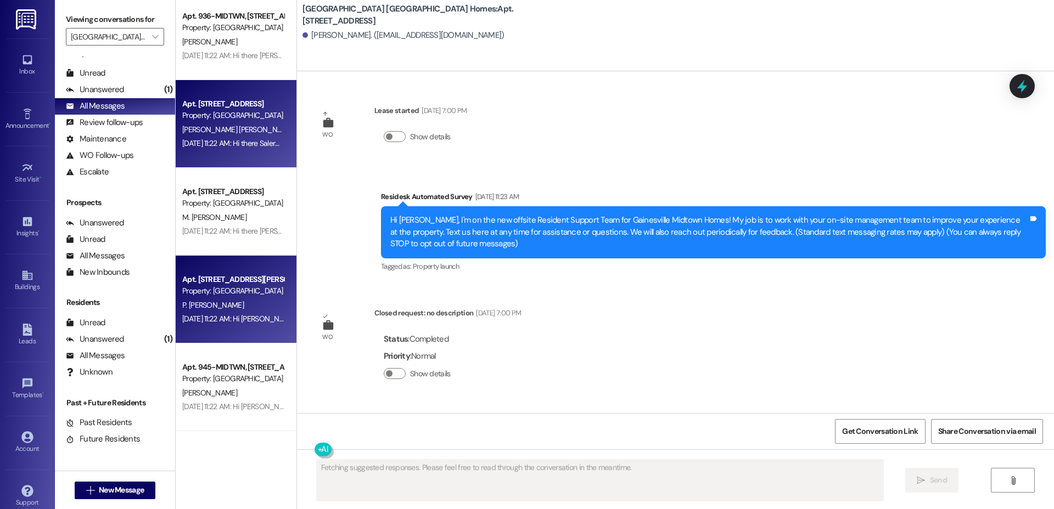
click at [245, 328] on div "Apt. 811-[PERSON_NAME], [STREET_ADDRESS] Property: [GEOGRAPHIC_DATA] [GEOGRAPHI…" at bounding box center [236, 300] width 121 height 88
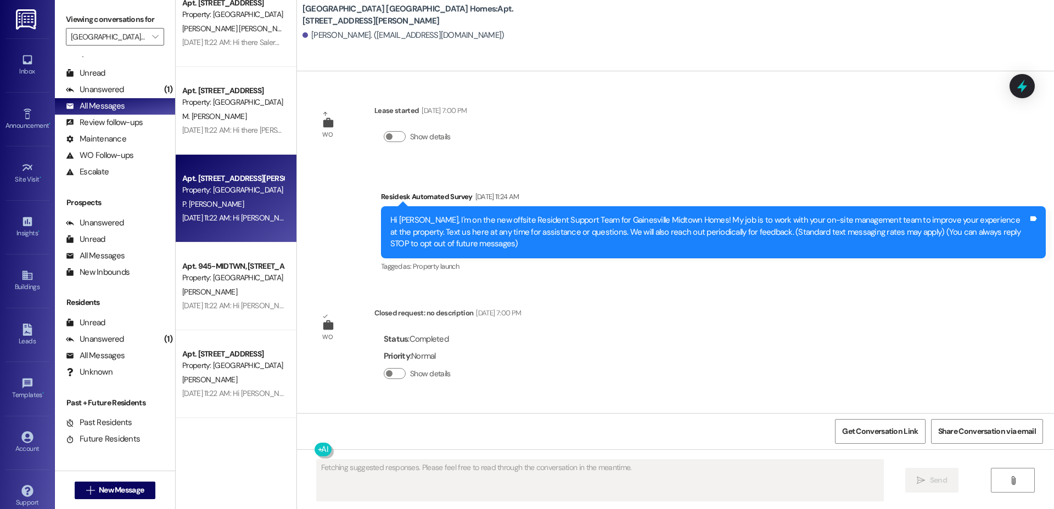
scroll to position [988, 0]
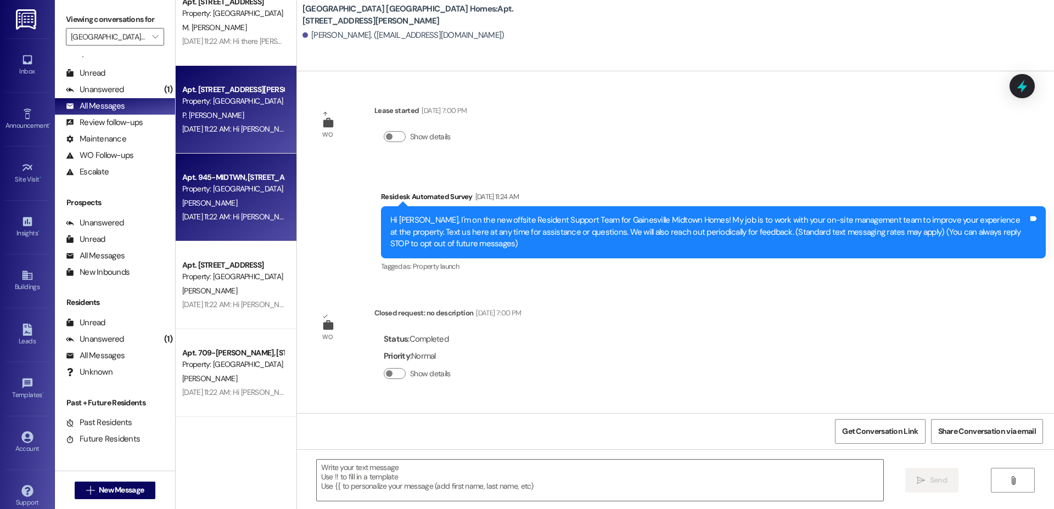
click at [221, 215] on div "[DATE] 11:22 AM: Hi [PERSON_NAME]! I'm checking in on your latest work order. W…" at bounding box center [436, 217] width 509 height 10
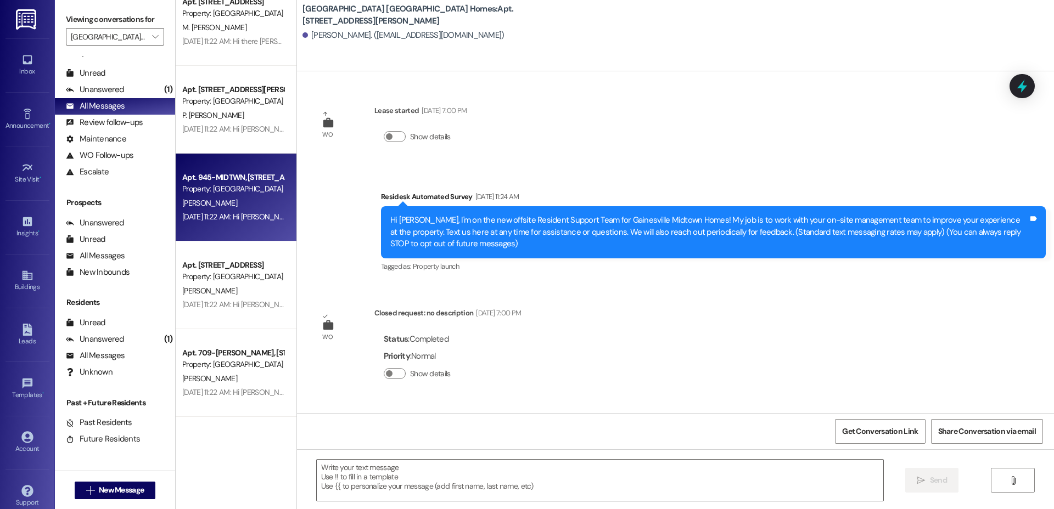
type textarea "Fetching suggested responses. Please feel free to read through the conversation…"
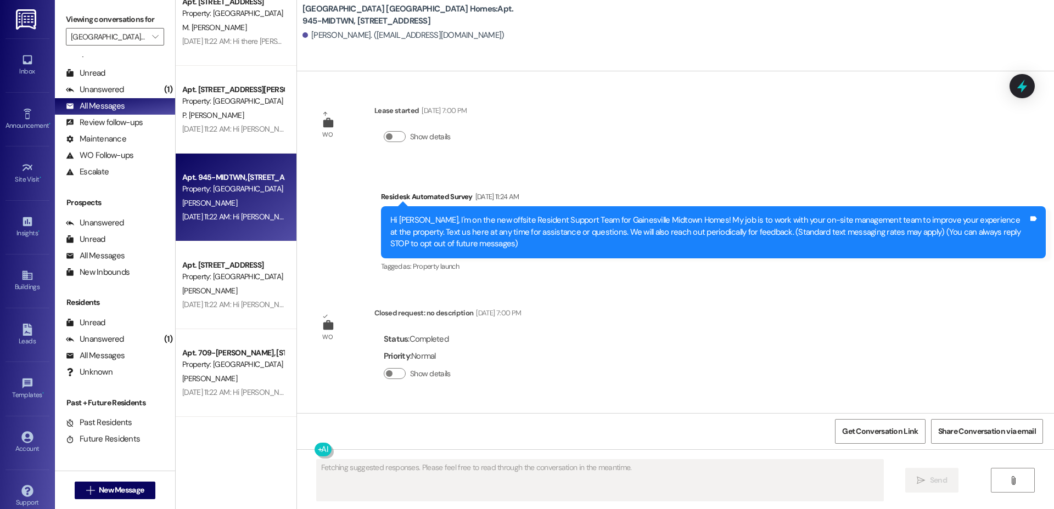
click at [233, 287] on div "[PERSON_NAME]" at bounding box center [233, 291] width 104 height 14
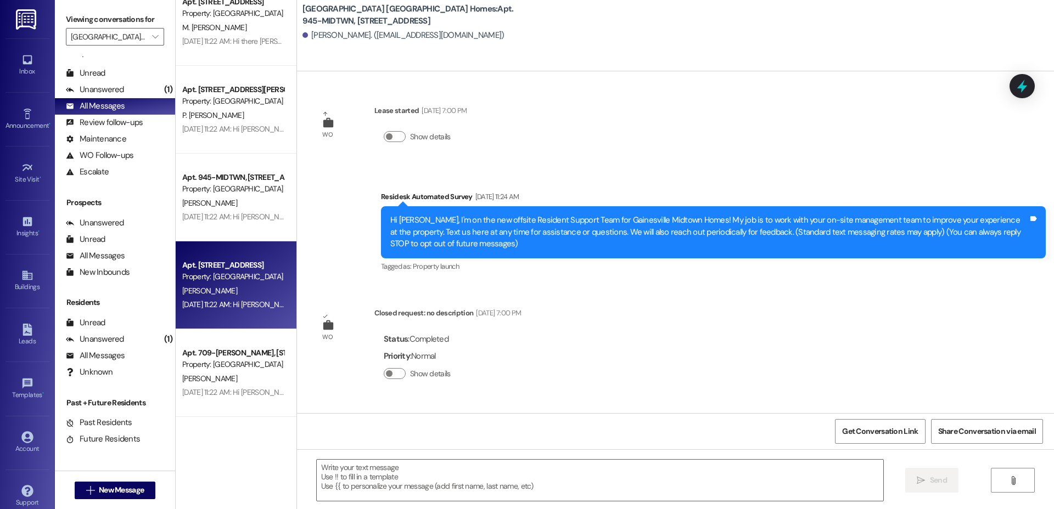
type textarea "Fetching suggested responses. Please feel free to read through the conversation…"
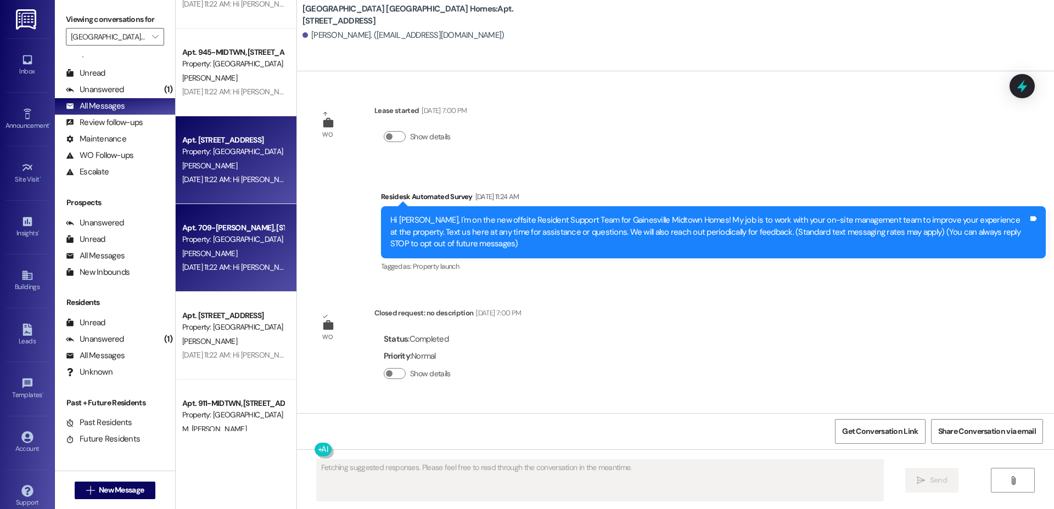
scroll to position [1114, 0]
click at [231, 206] on div "Apt. 709-[PERSON_NAME], [STREET_ADDRESS] Property: [GEOGRAPHIC_DATA] Homes [PER…" at bounding box center [236, 248] width 121 height 88
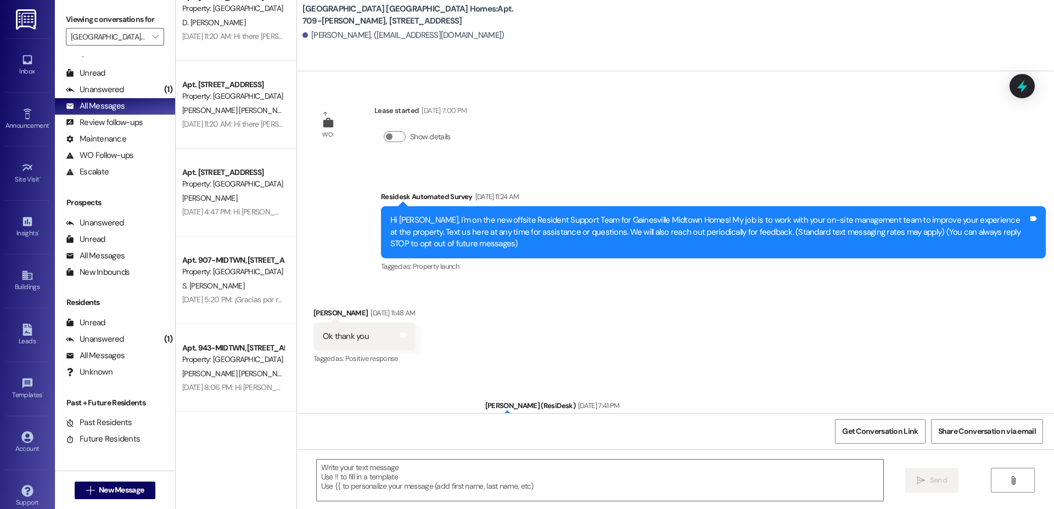
scroll to position [1611, 0]
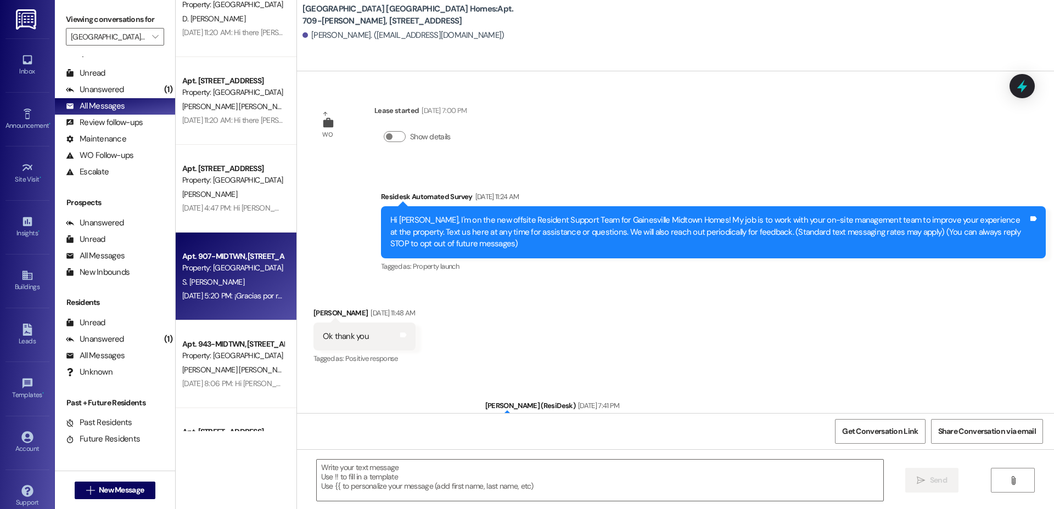
click at [208, 258] on div "Apt. 907-MIDTWN, [STREET_ADDRESS]" at bounding box center [233, 257] width 102 height 12
type textarea "Fetching suggested responses. Please feel free to read through the conversation…"
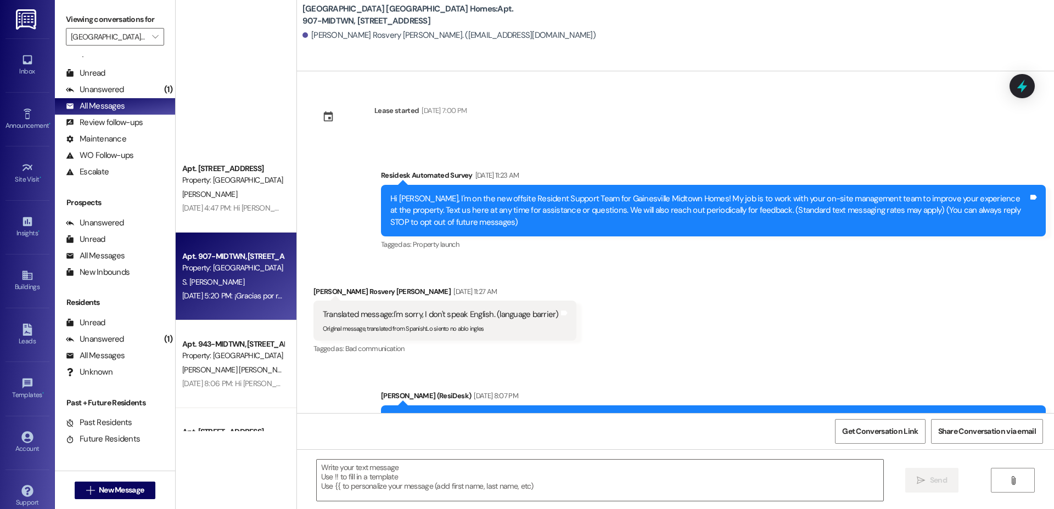
scroll to position [1971, 0]
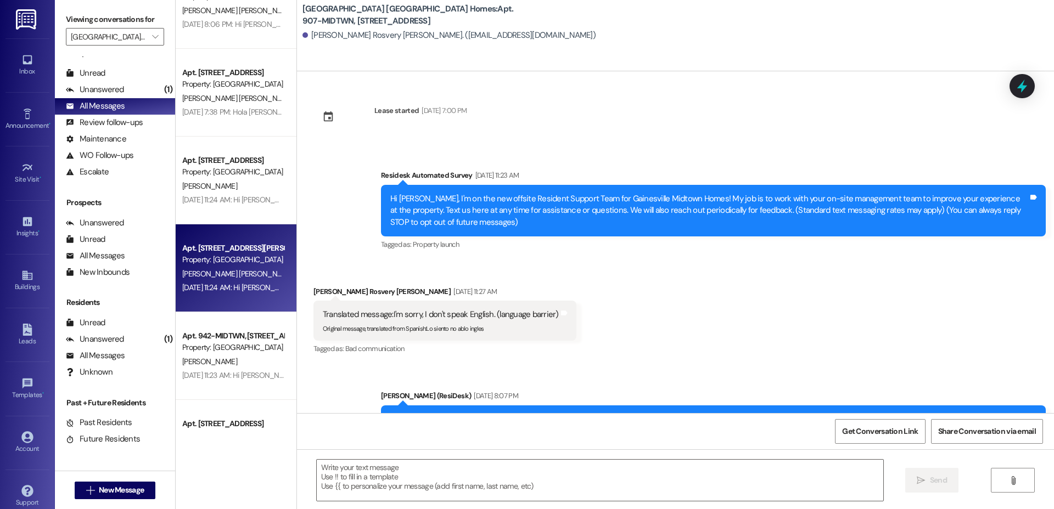
click at [212, 250] on div "Apt. [STREET_ADDRESS][PERSON_NAME]" at bounding box center [233, 249] width 102 height 12
type textarea "Fetching suggested responses. Please feel free to read through the conversation…"
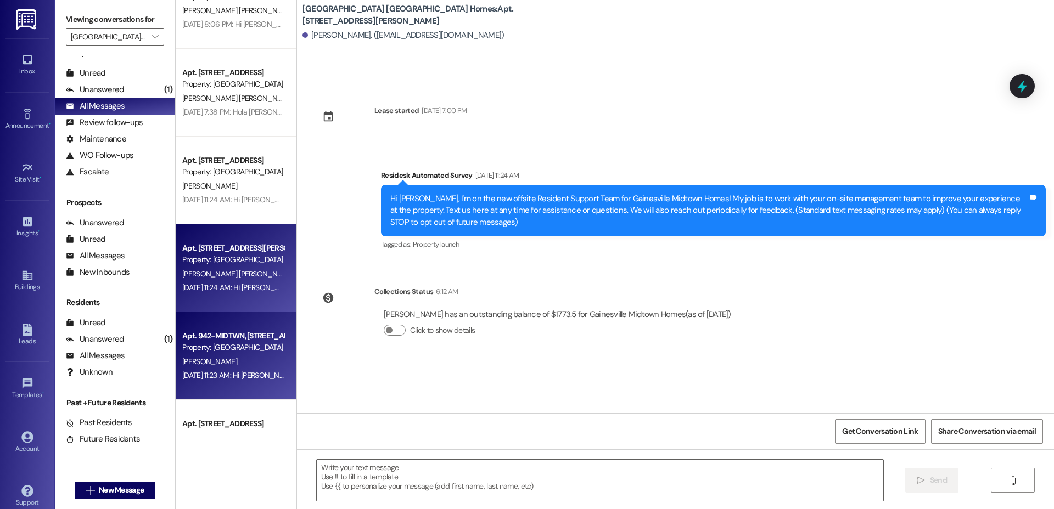
scroll to position [2115, 0]
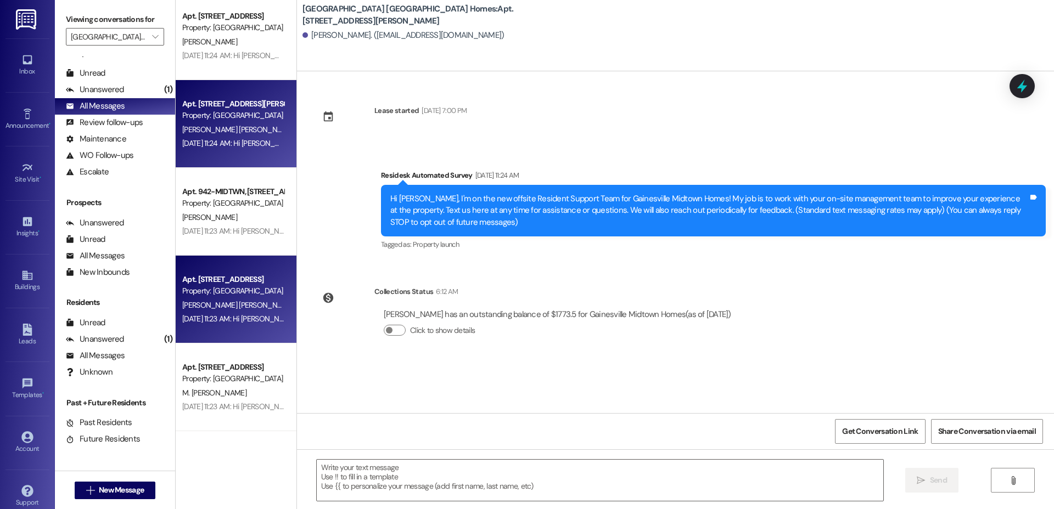
click at [221, 258] on div "Apt. 708-ARMOUR, [STREET_ADDRESS] Property: [GEOGRAPHIC_DATA] Homes [PERSON_NAM…" at bounding box center [236, 300] width 121 height 88
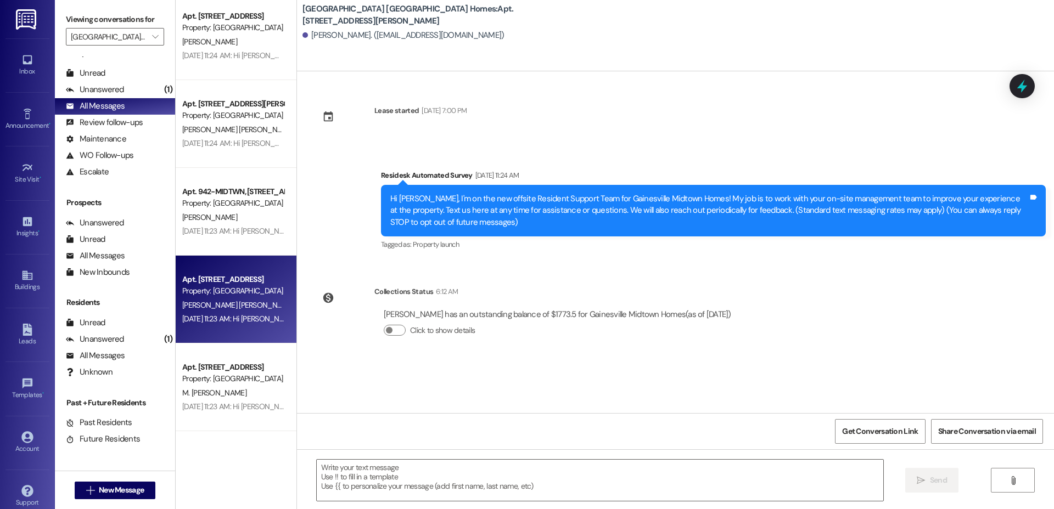
type textarea "Fetching suggested responses. Please feel free to read through the conversation…"
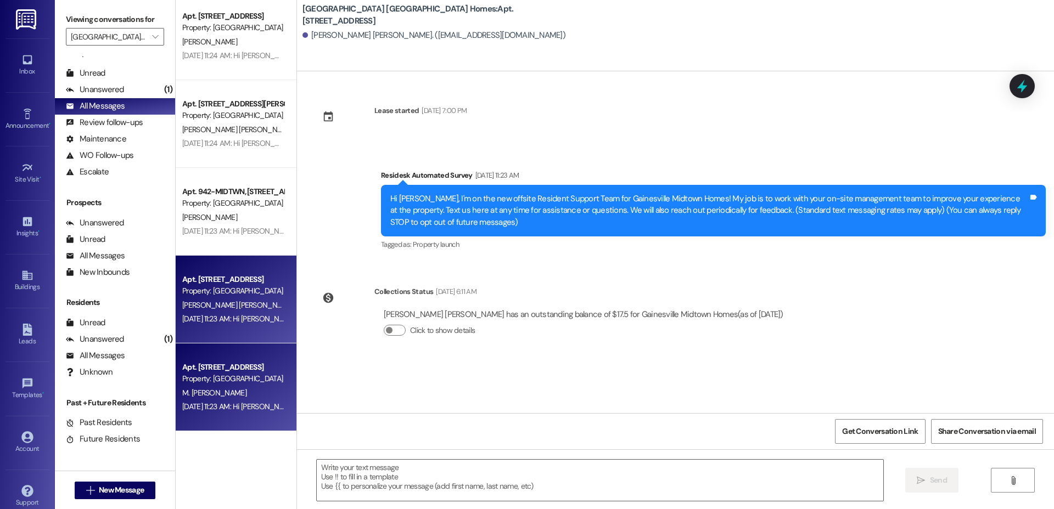
click at [223, 353] on div "Apt. 912-MIDTWN, [STREET_ADDRESS] Property: [GEOGRAPHIC_DATA] Homes M. [PERSON_…" at bounding box center [236, 388] width 121 height 88
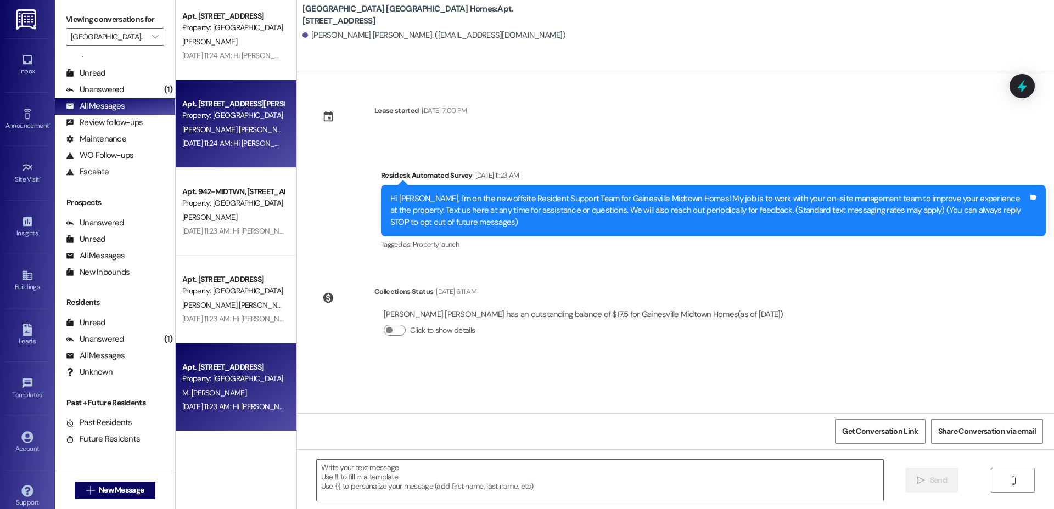
type textarea "Fetching suggested responses. Please feel free to read through the conversation…"
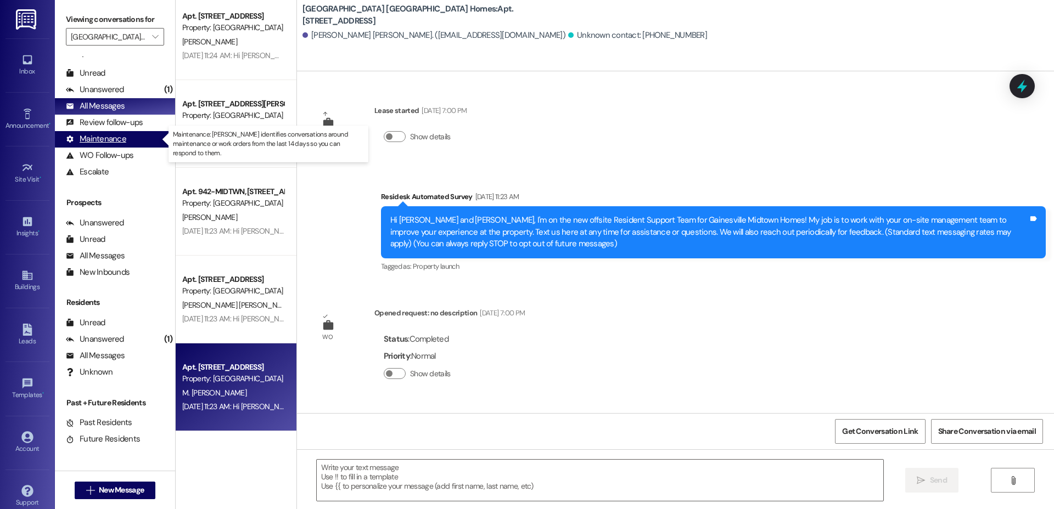
click at [117, 131] on div "Maintenance (undefined)" at bounding box center [115, 139] width 120 height 16
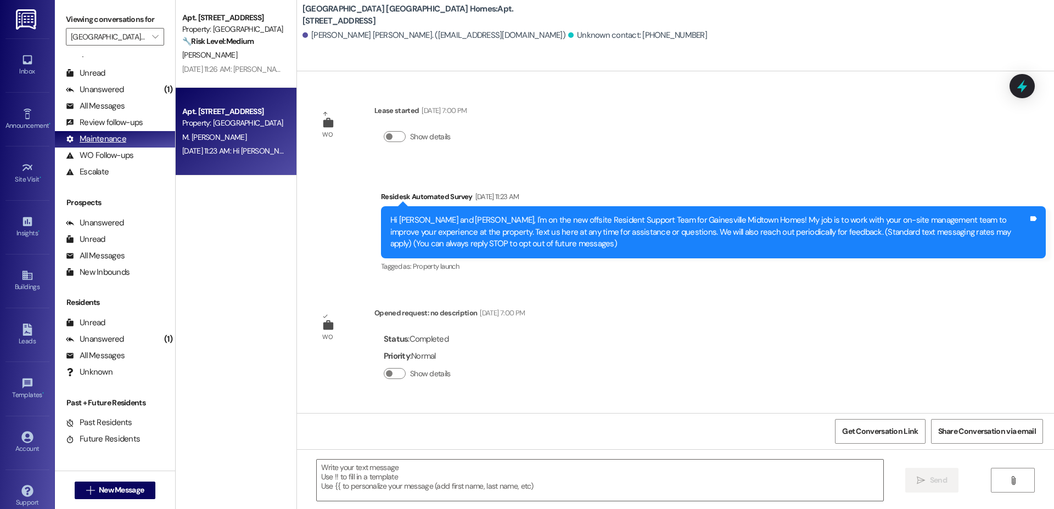
scroll to position [0, 0]
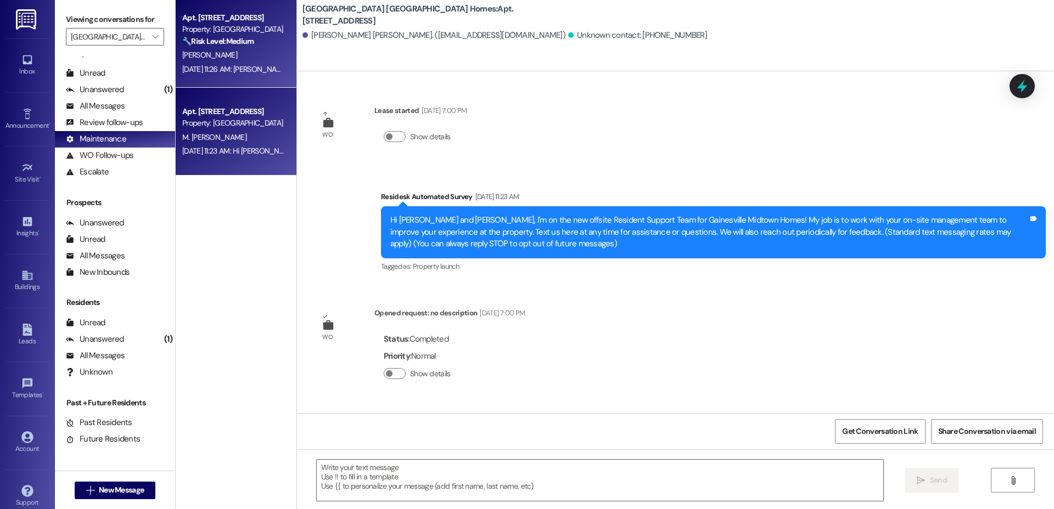
click at [226, 56] on div "[PERSON_NAME]" at bounding box center [233, 55] width 104 height 14
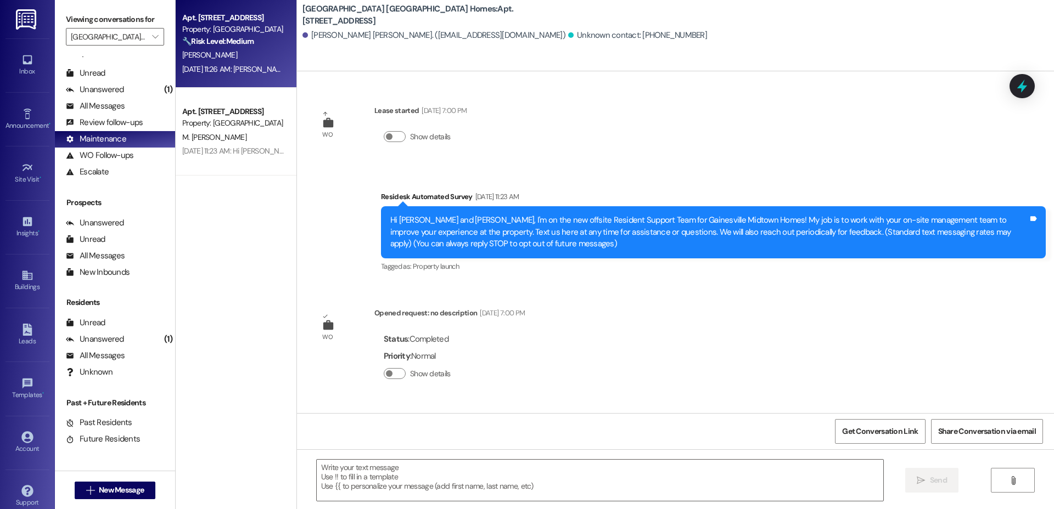
type textarea "Fetching suggested responses. Please feel free to read through the conversation…"
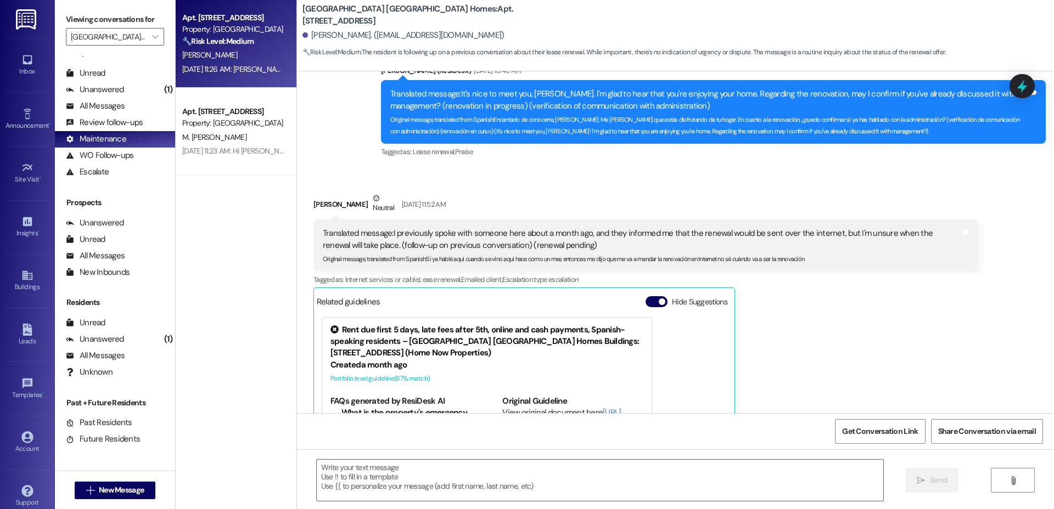
type textarea "Fetching suggested responses. Please feel free to read through the conversation…"
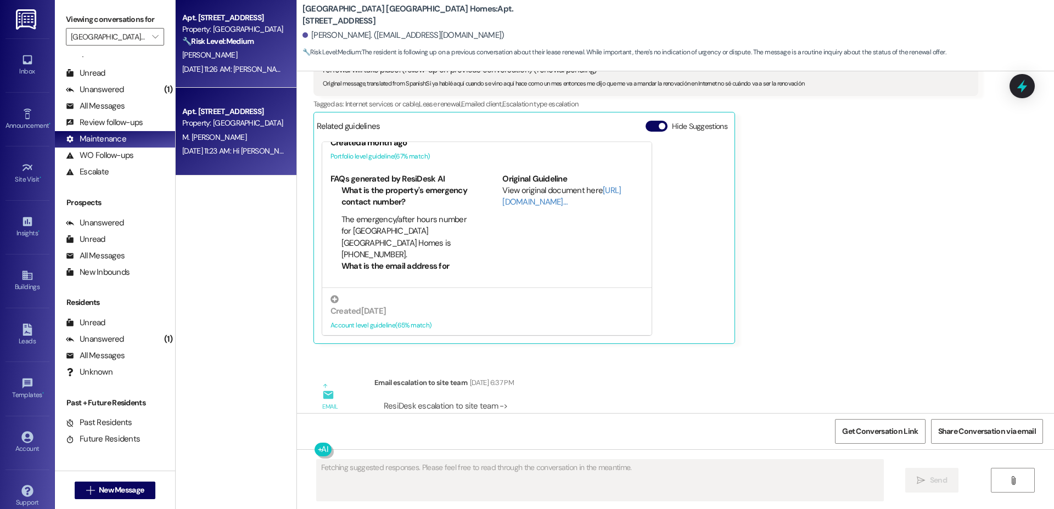
scroll to position [49, 0]
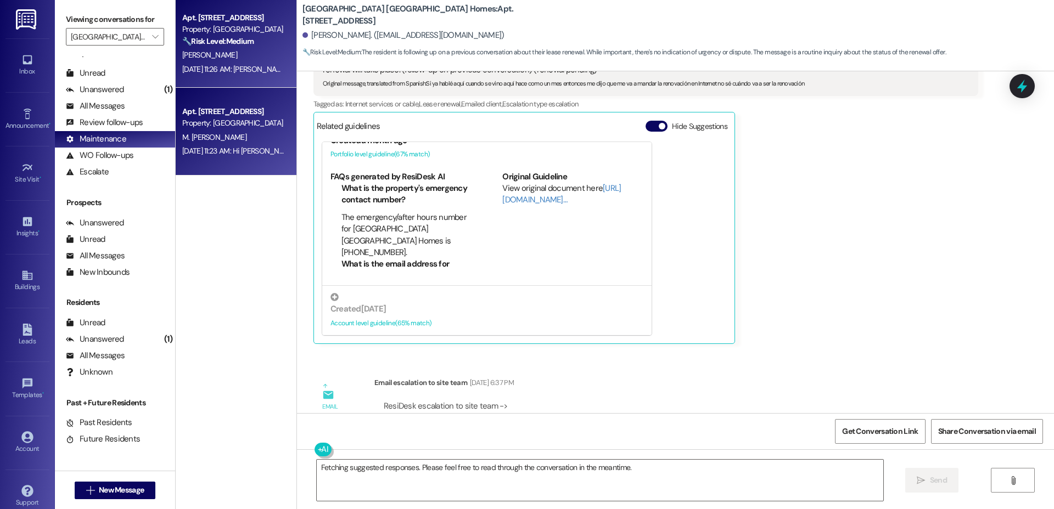
click at [219, 146] on div "[DATE] 11:23 AM: Hi [PERSON_NAME] and [PERSON_NAME], I'm on the new offsite Res…" at bounding box center [881, 151] width 1399 height 10
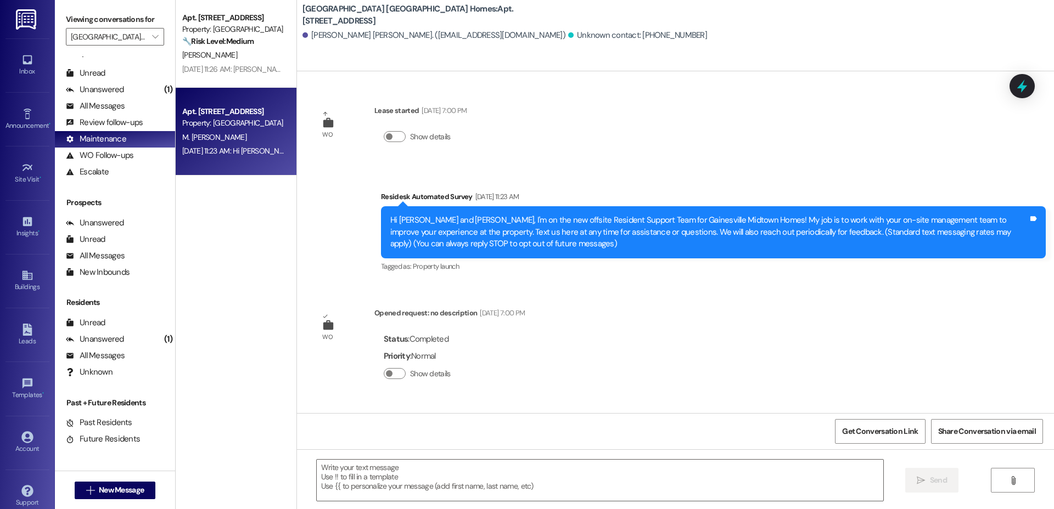
scroll to position [0, 0]
click at [79, 153] on div "WO Follow-ups" at bounding box center [100, 156] width 68 height 12
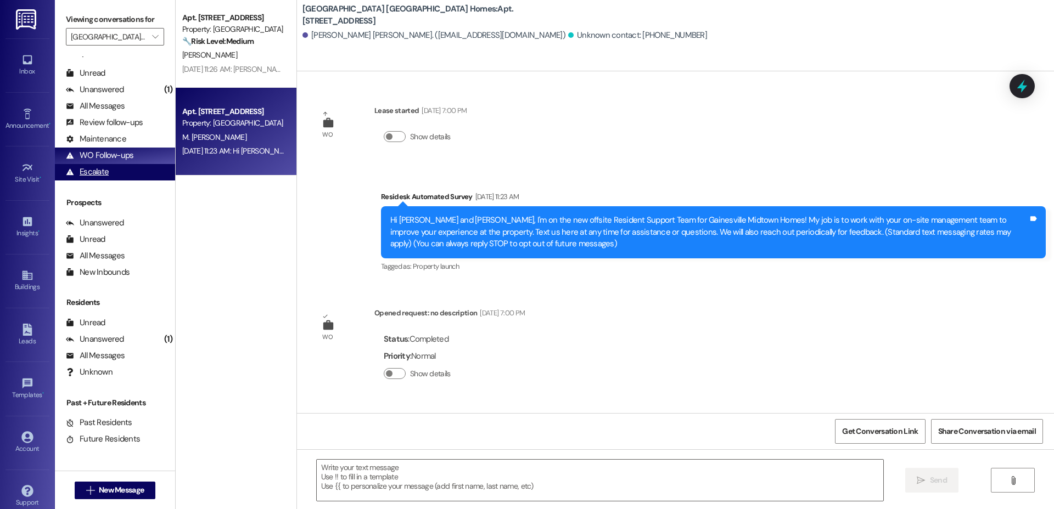
click at [97, 174] on div "Escalate" at bounding box center [87, 172] width 43 height 12
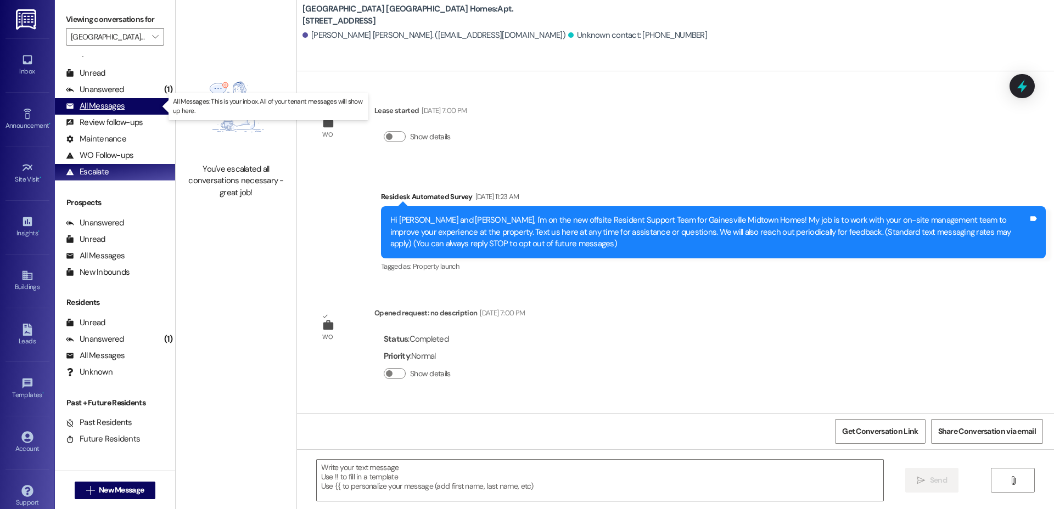
type textarea "Fetching suggested responses. Please feel free to read through the conversation…"
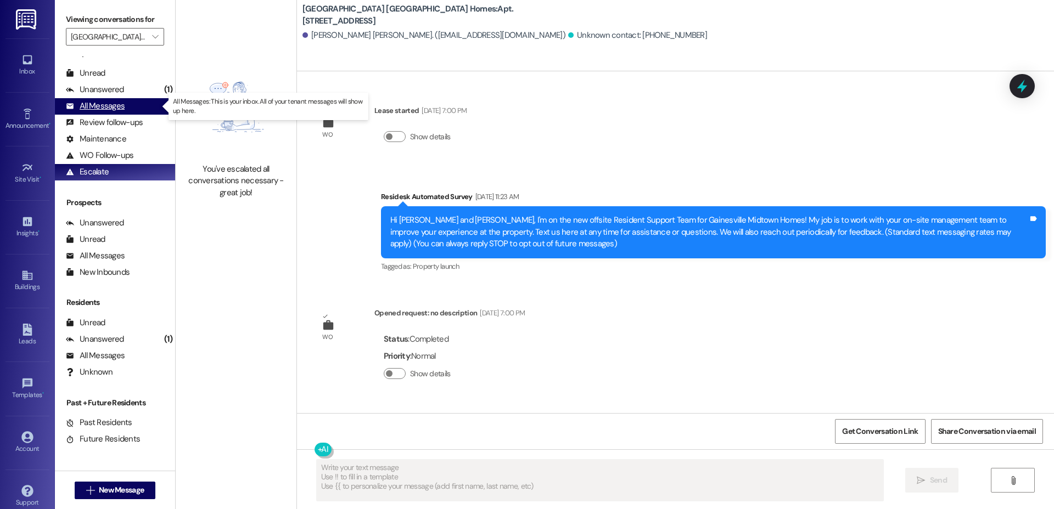
click at [103, 111] on div "All Messages" at bounding box center [95, 106] width 59 height 12
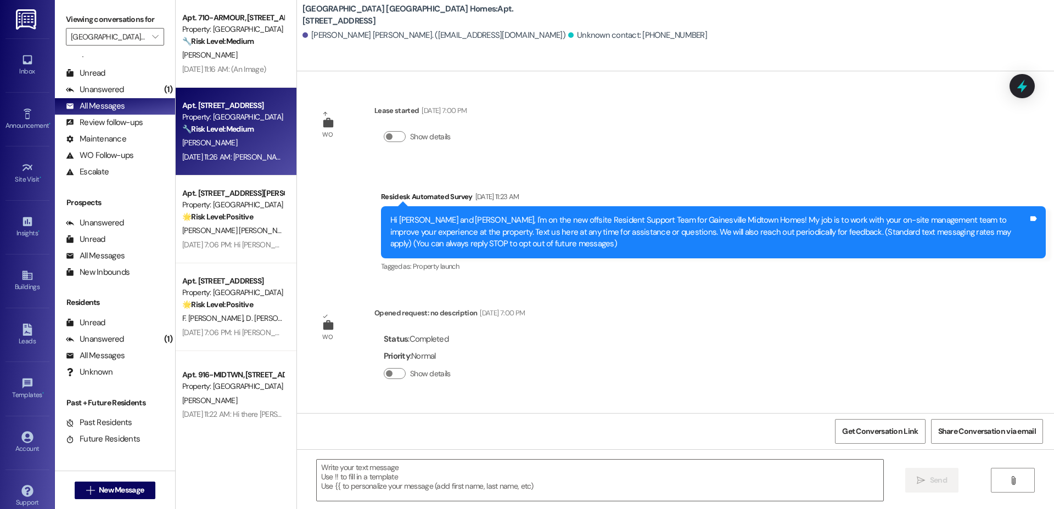
click at [241, 143] on div "[PERSON_NAME]" at bounding box center [233, 143] width 104 height 14
type textarea "Fetching suggested responses. Please feel free to read through the conversation…"
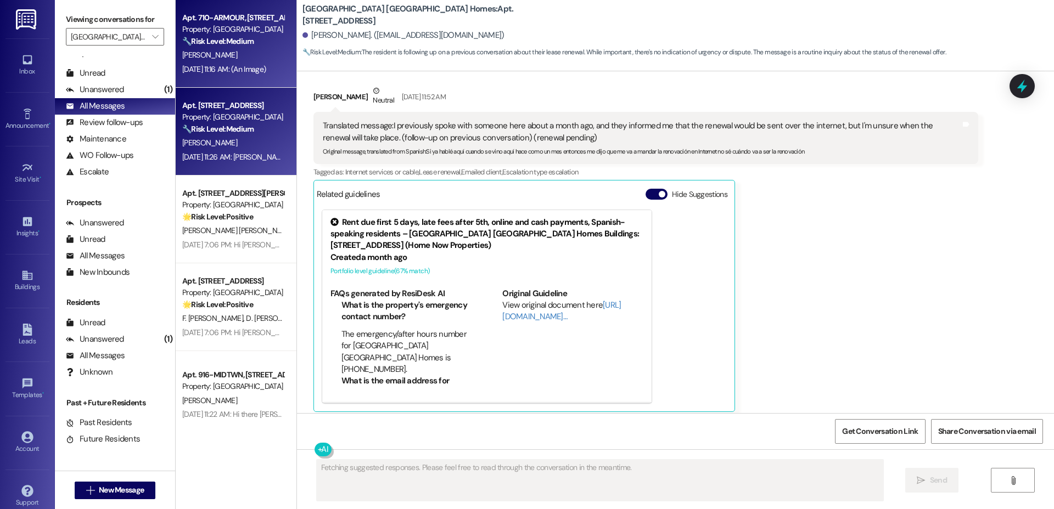
scroll to position [572, 0]
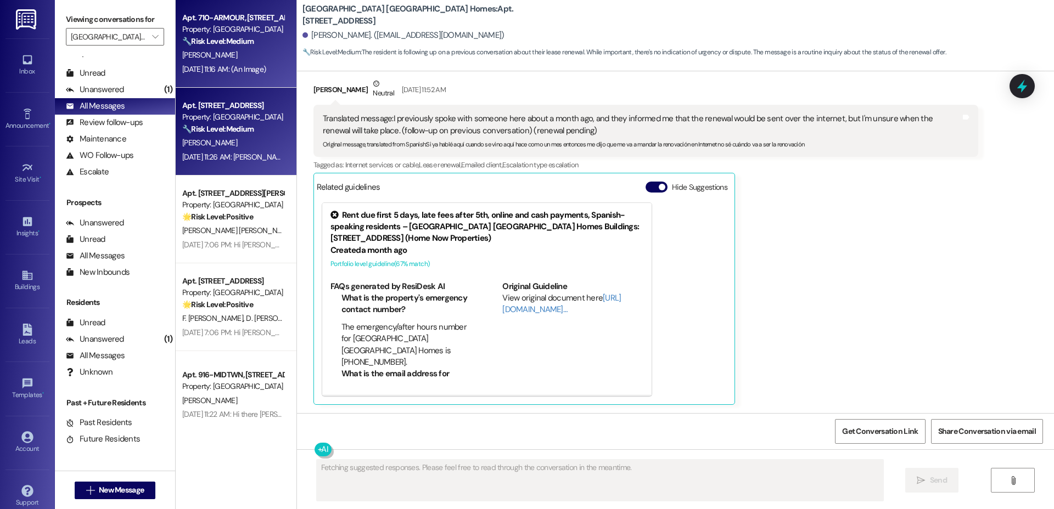
click at [236, 50] on div "[PERSON_NAME]" at bounding box center [233, 55] width 104 height 14
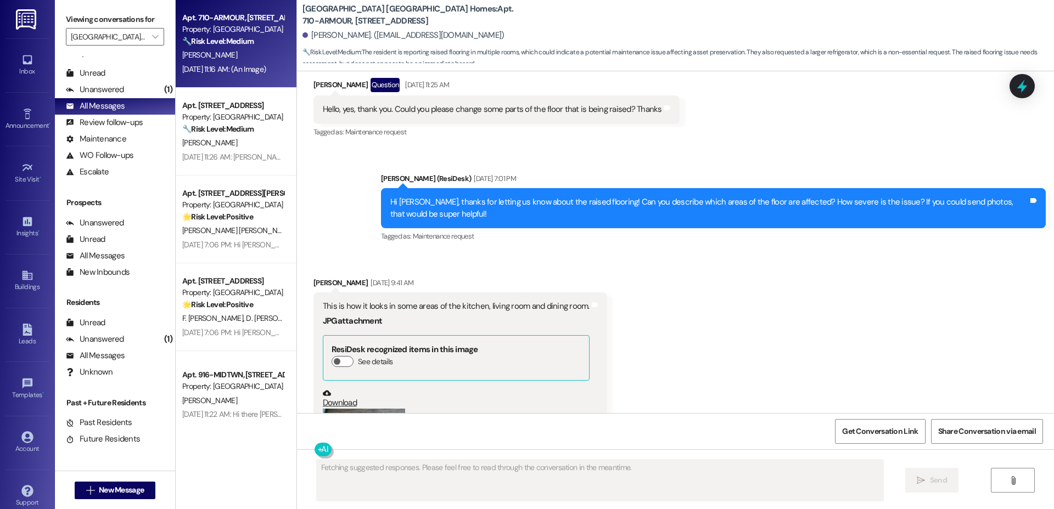
scroll to position [1262, 0]
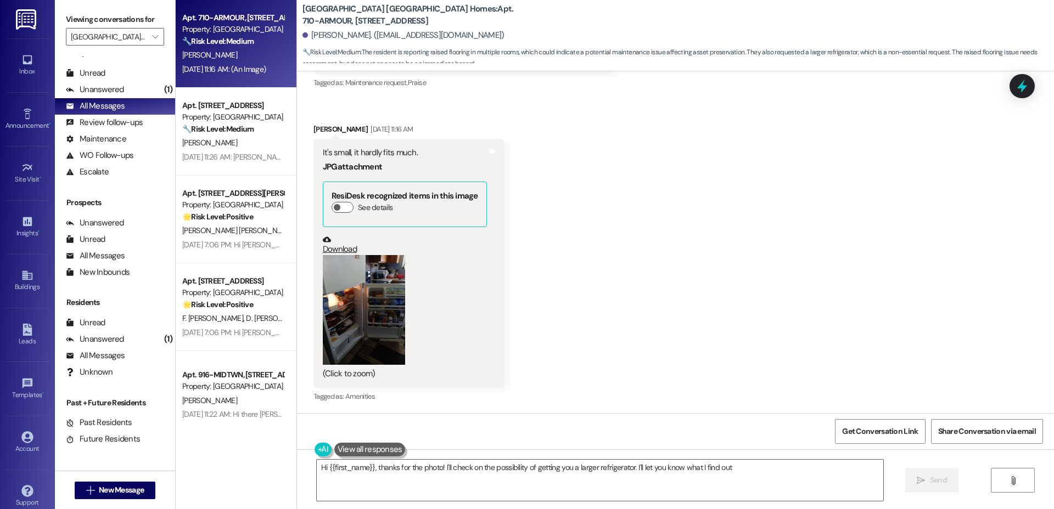
type textarea "Hi {{first_name}}, thanks for the photo! I'll check on the possibility of getti…"
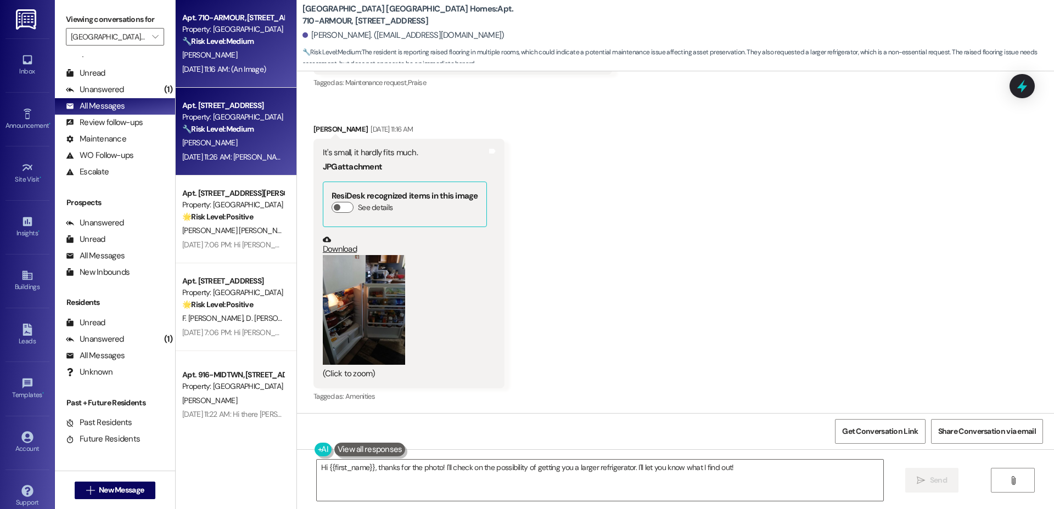
click at [206, 142] on div "[PERSON_NAME]" at bounding box center [233, 143] width 104 height 14
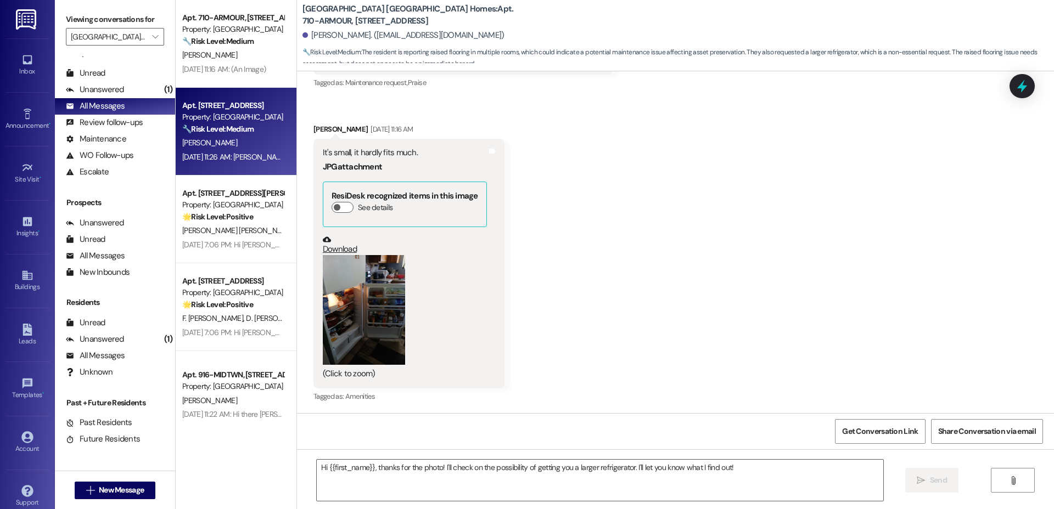
type textarea "Fetching suggested responses. Please feel free to read through the conversation…"
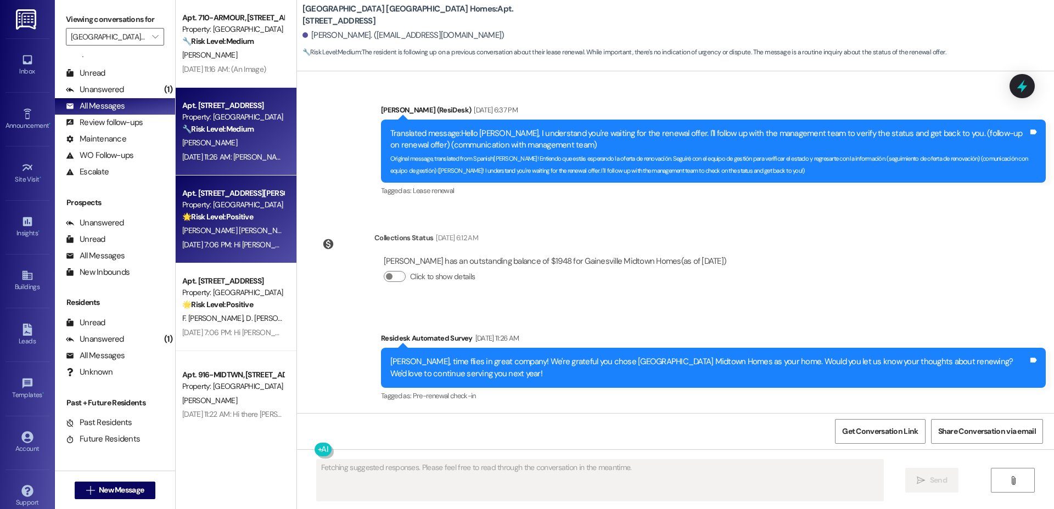
click at [195, 221] on strong "🌟 Risk Level: Positive" at bounding box center [217, 217] width 71 height 10
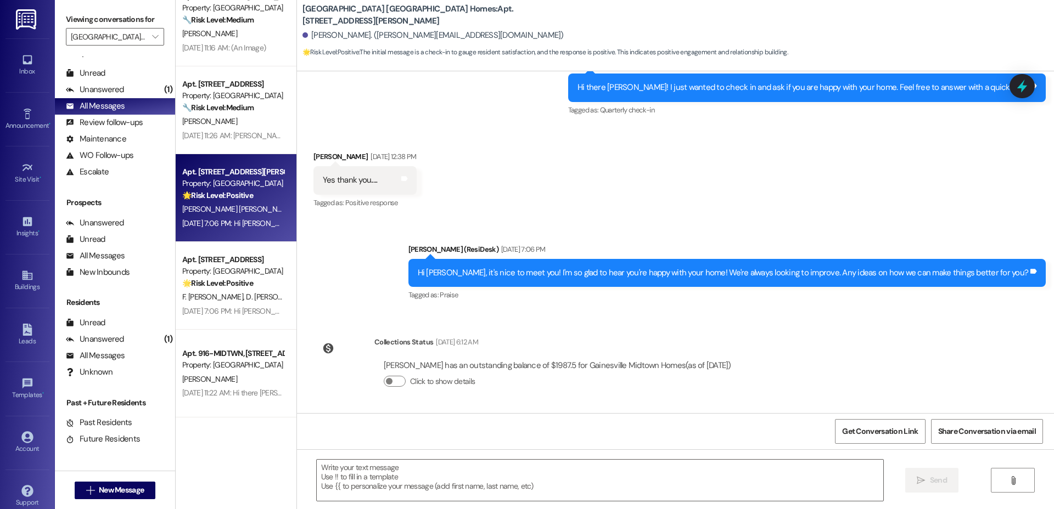
scroll to position [30, 0]
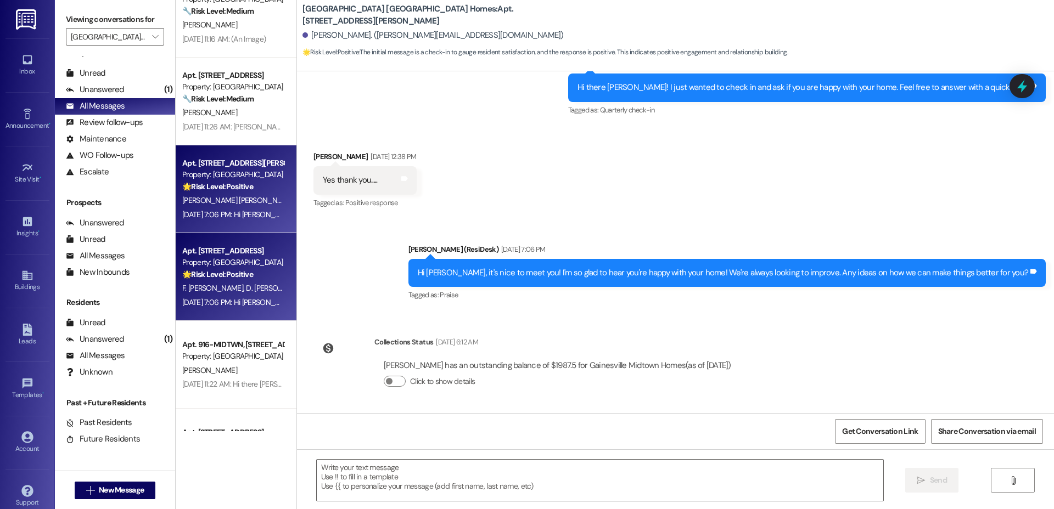
click at [266, 285] on span "D. [PERSON_NAME]" at bounding box center [277, 288] width 63 height 10
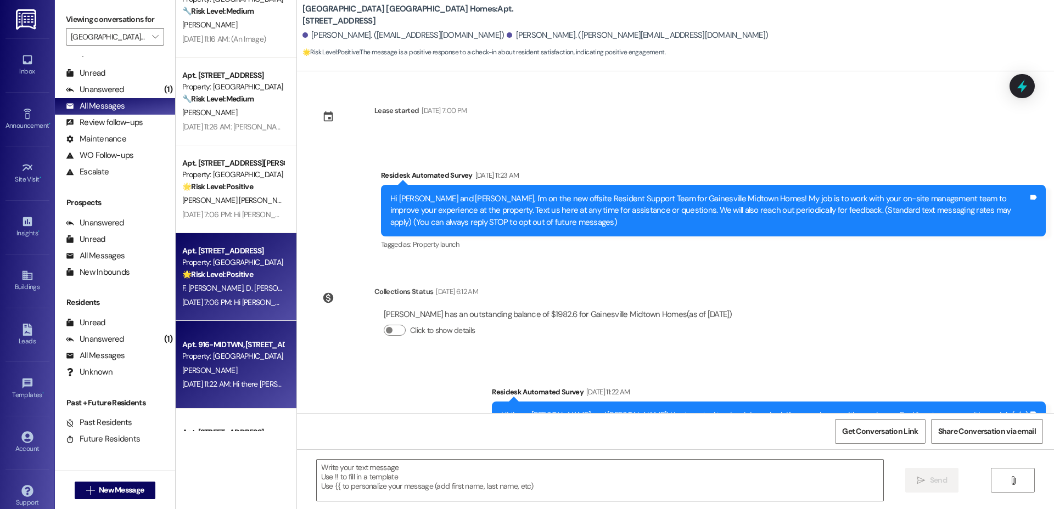
type textarea "Fetching suggested responses. Please feel free to read through the conversation…"
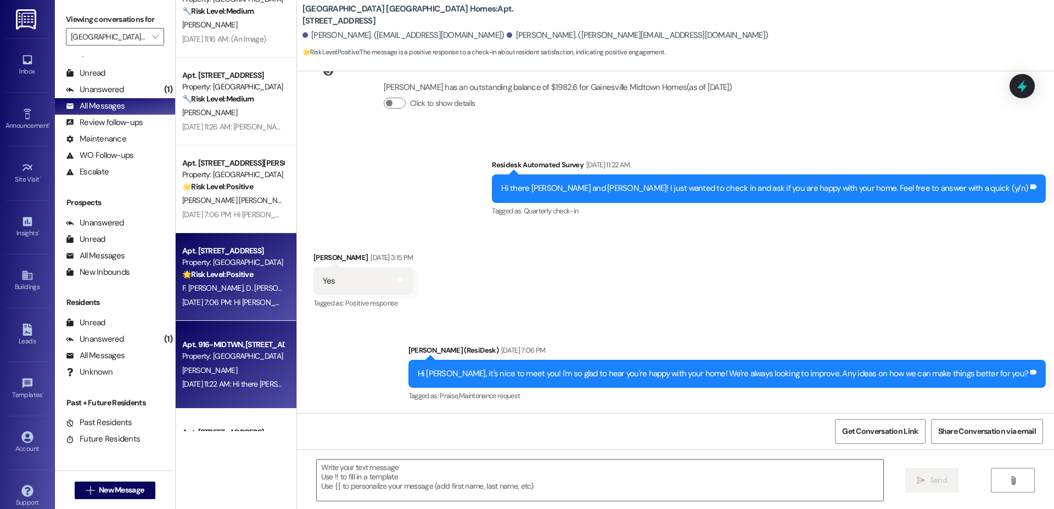
click at [190, 352] on div "Property: [GEOGRAPHIC_DATA] [GEOGRAPHIC_DATA] Homes" at bounding box center [233, 357] width 102 height 12
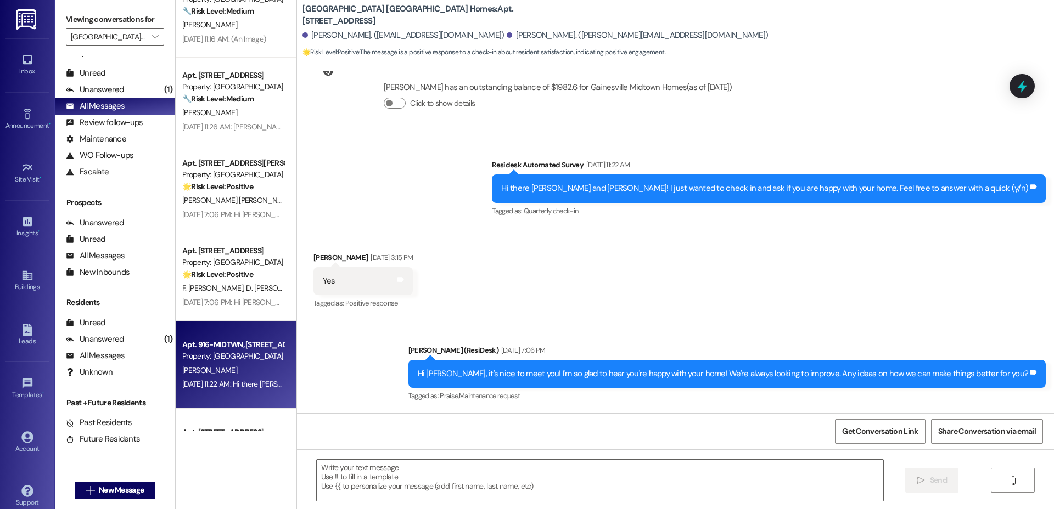
type textarea "Fetching suggested responses. Please feel free to read through the conversation…"
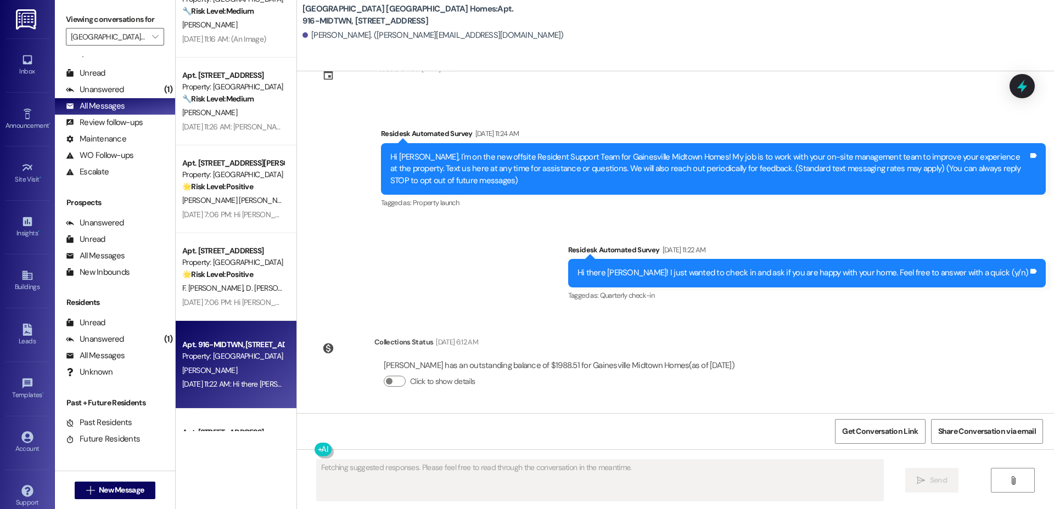
scroll to position [350, 0]
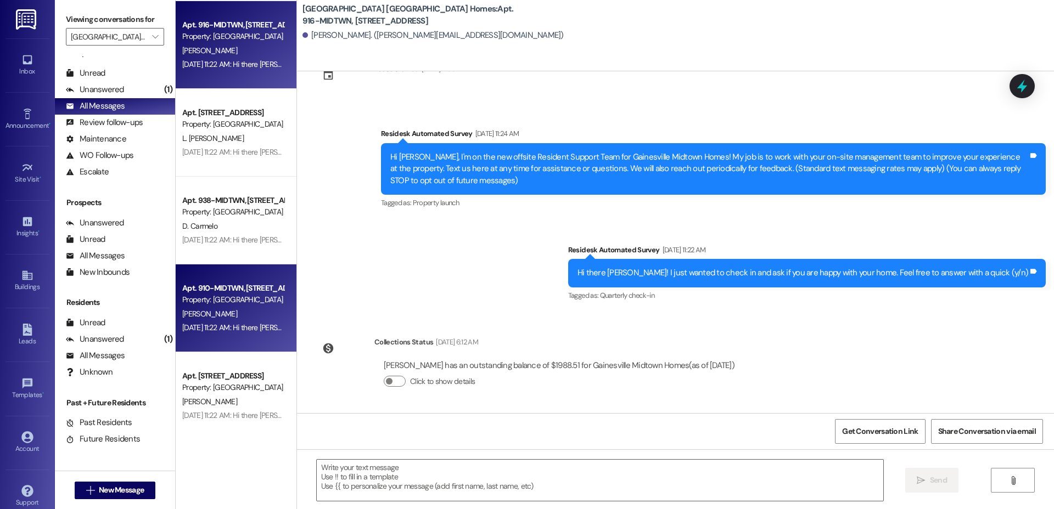
click at [200, 273] on div "Apt. 910-MIDTWN, [STREET_ADDRESS] Property: [GEOGRAPHIC_DATA] [GEOGRAPHIC_DATA]…" at bounding box center [236, 309] width 121 height 88
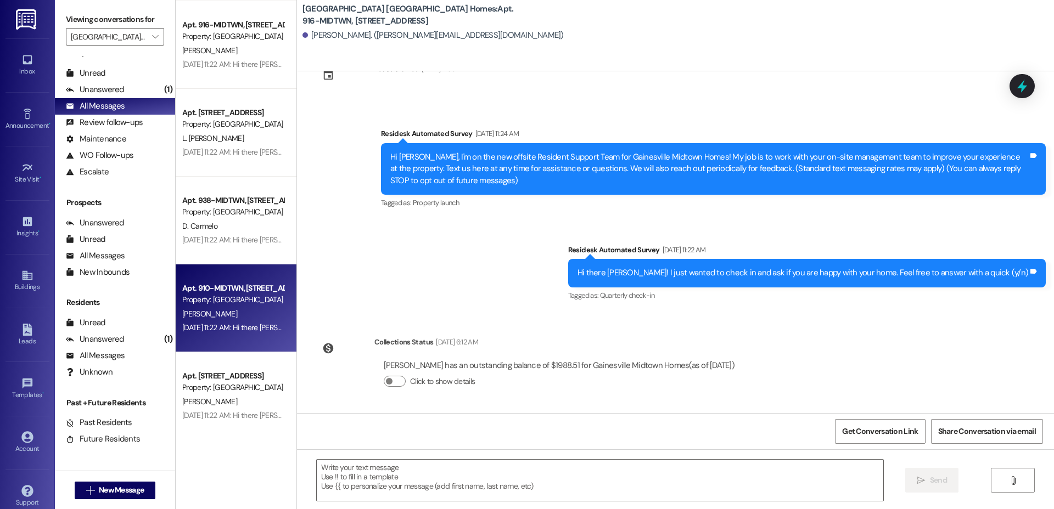
type textarea "Fetching suggested responses. Please feel free to read through the conversation…"
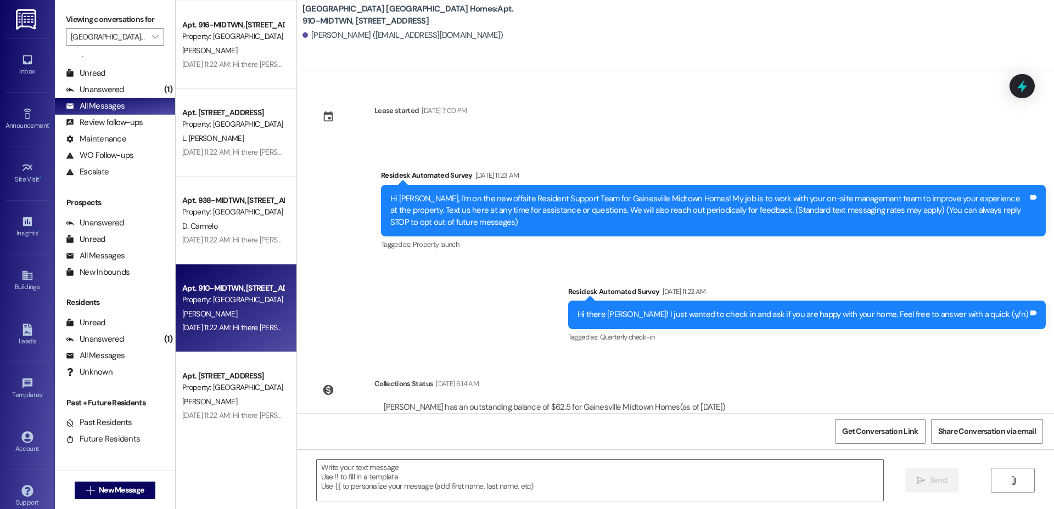
type textarea "Fetching suggested responses. Please feel free to read through the conversation…"
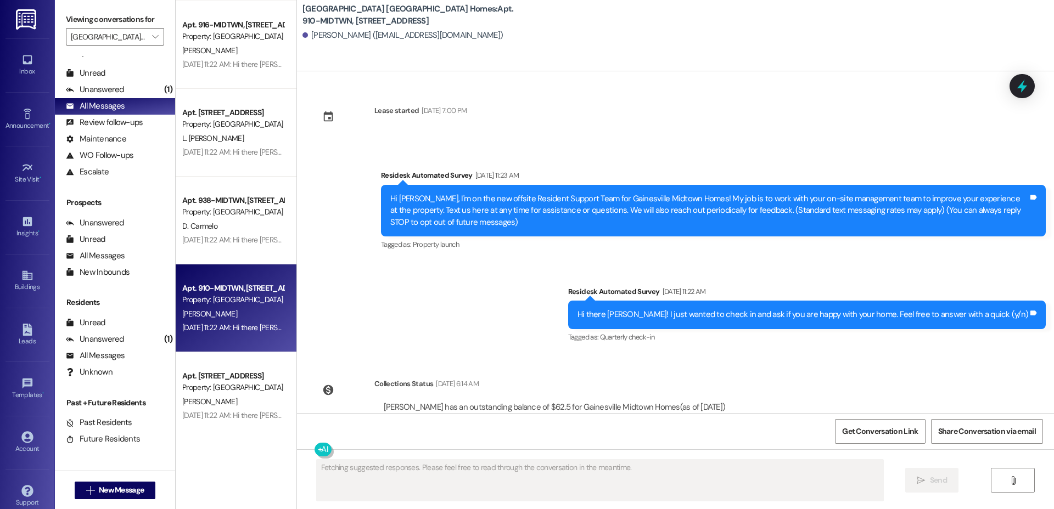
scroll to position [42, 0]
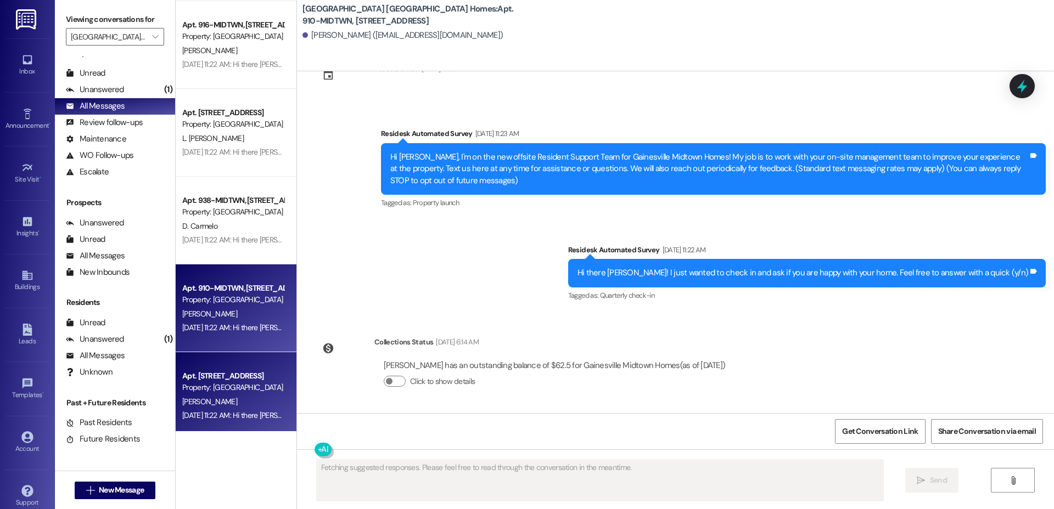
click at [217, 383] on div "Property: [GEOGRAPHIC_DATA] [GEOGRAPHIC_DATA] Homes" at bounding box center [233, 388] width 102 height 12
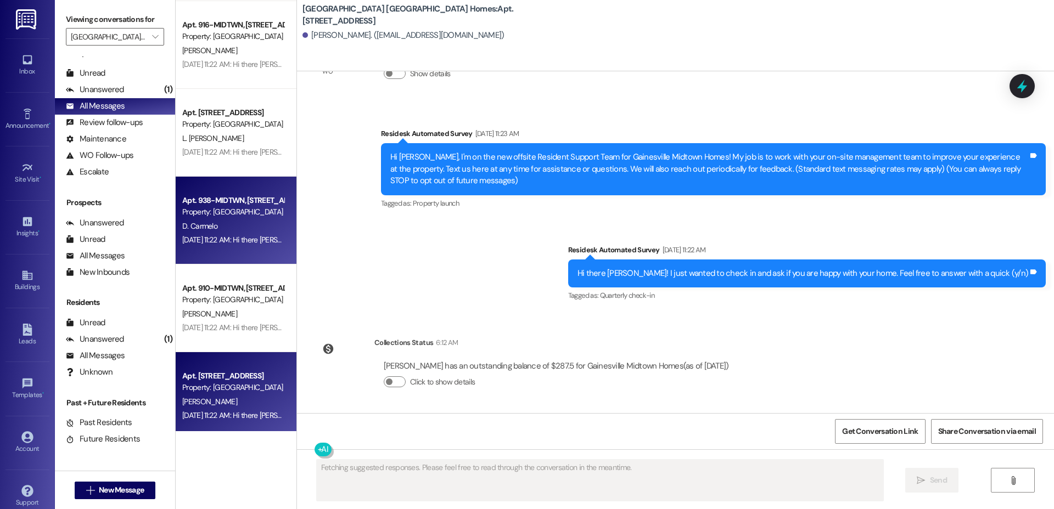
click at [176, 188] on div "Apt. 938-MIDTWN, [STREET_ADDRESS] Property: [GEOGRAPHIC_DATA] [GEOGRAPHIC_DATA]…" at bounding box center [236, 221] width 121 height 88
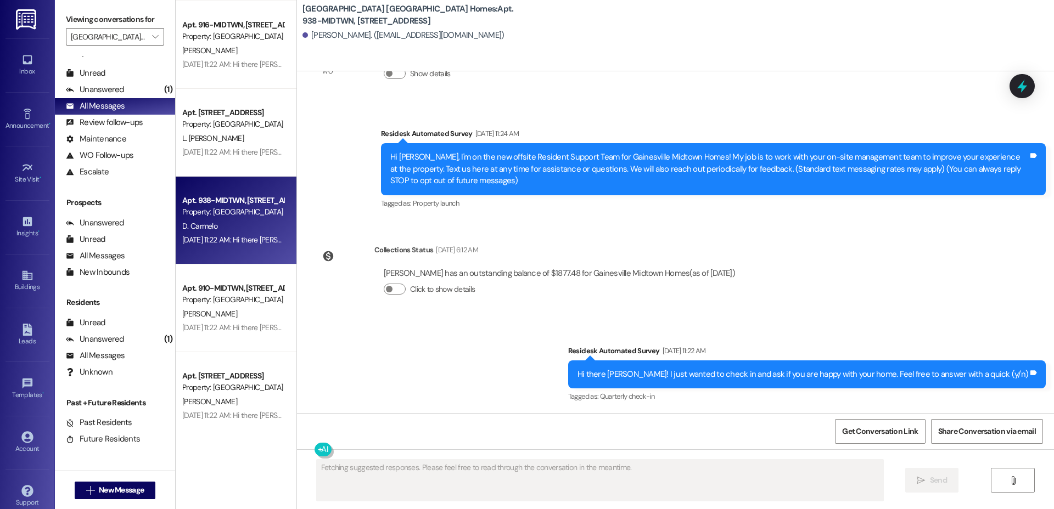
click at [200, 137] on span "L. [PERSON_NAME]" at bounding box center [212, 138] width 61 height 10
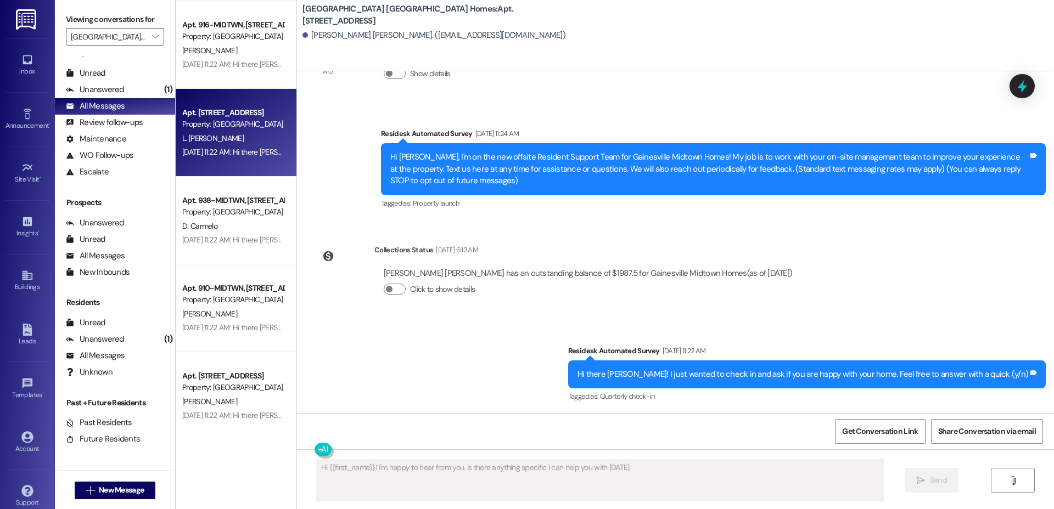
type textarea "Hi {{first_name}}! I'm happy to hear from you. Is there anything specific I can…"
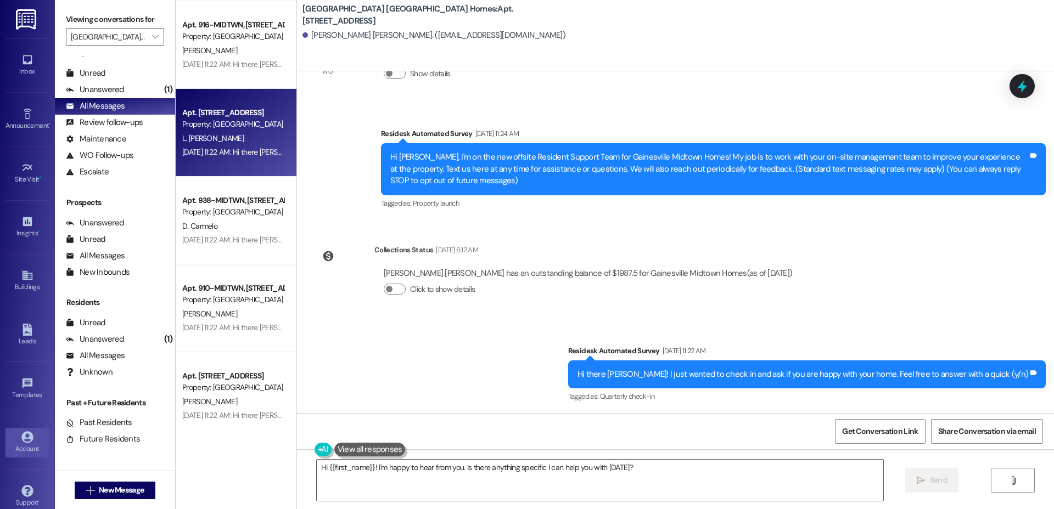
click at [27, 437] on icon at bounding box center [27, 437] width 12 height 12
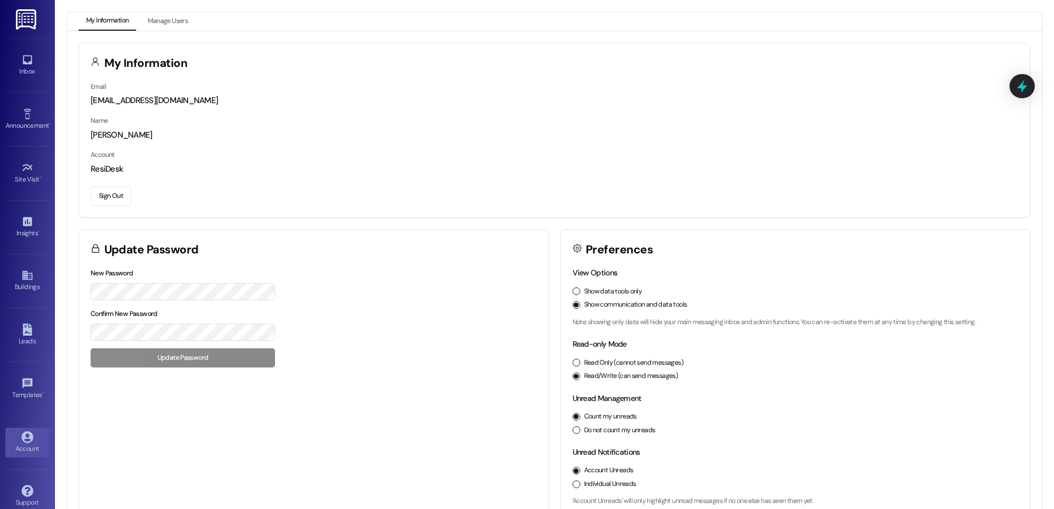
click at [105, 195] on button "Sign Out" at bounding box center [111, 196] width 41 height 19
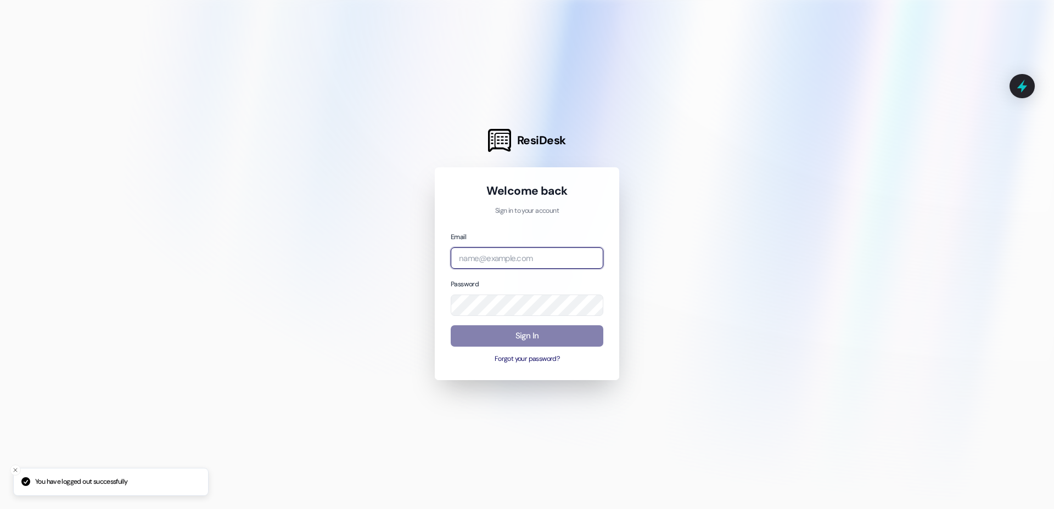
click at [505, 263] on input "email" at bounding box center [527, 258] width 153 height 21
type input "[EMAIL_ADDRESS][DOMAIN_NAME]"
